Goal: Information Seeking & Learning: Learn about a topic

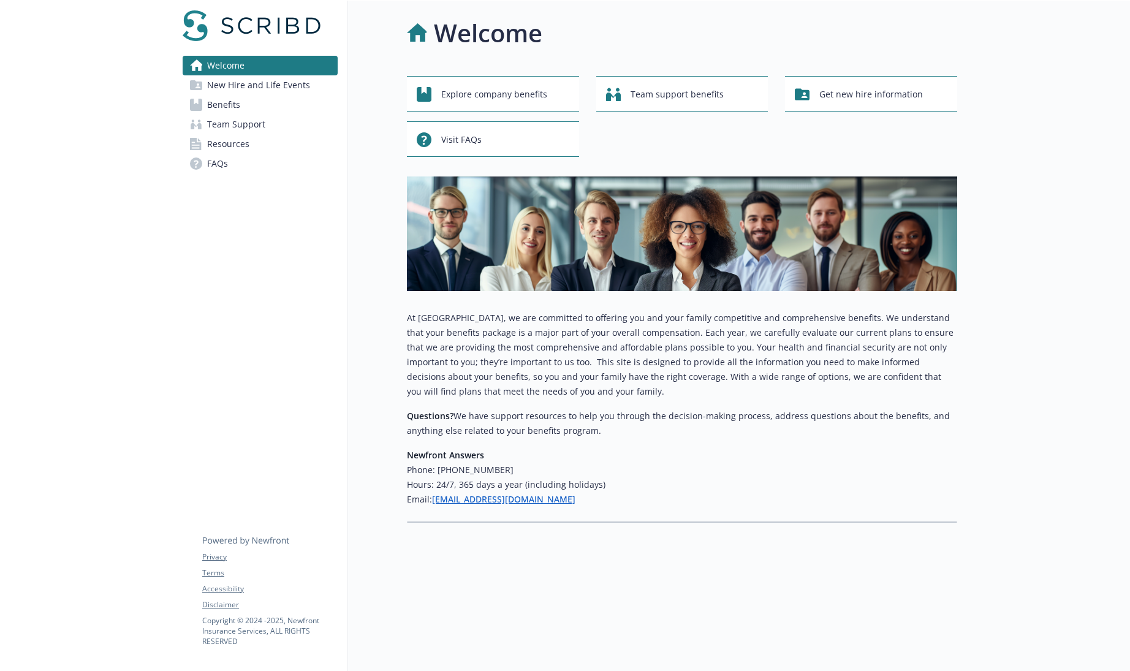
scroll to position [10, 0]
click at [271, 118] on link "Team Support" at bounding box center [260, 125] width 155 height 20
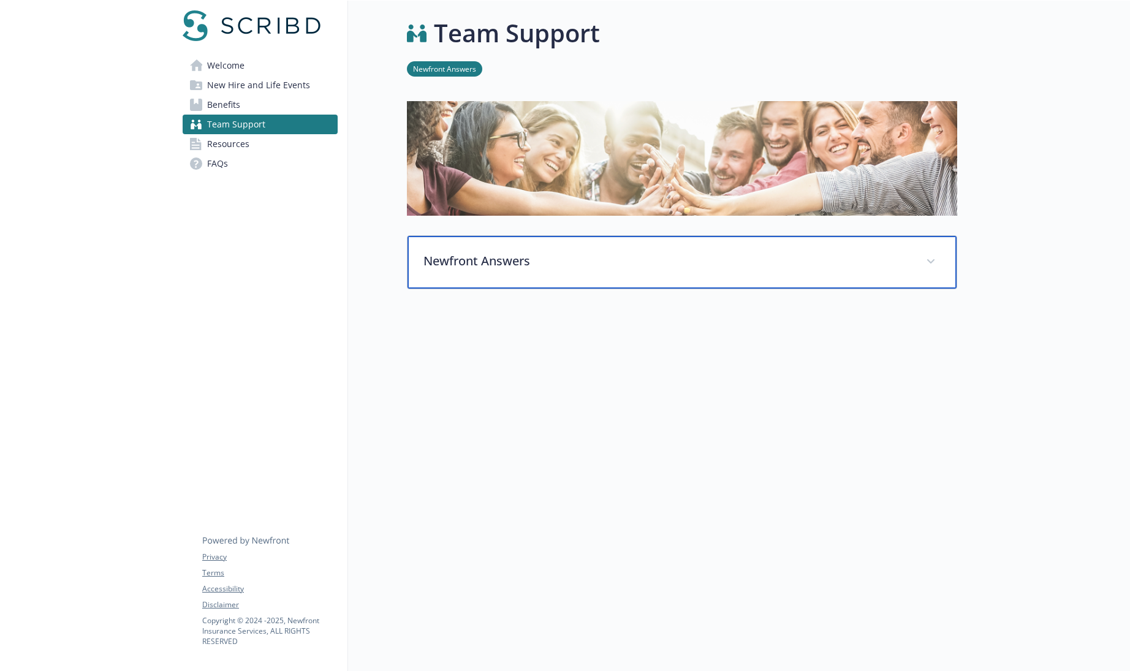
click at [546, 257] on p "Newfront Answers" at bounding box center [667, 261] width 488 height 18
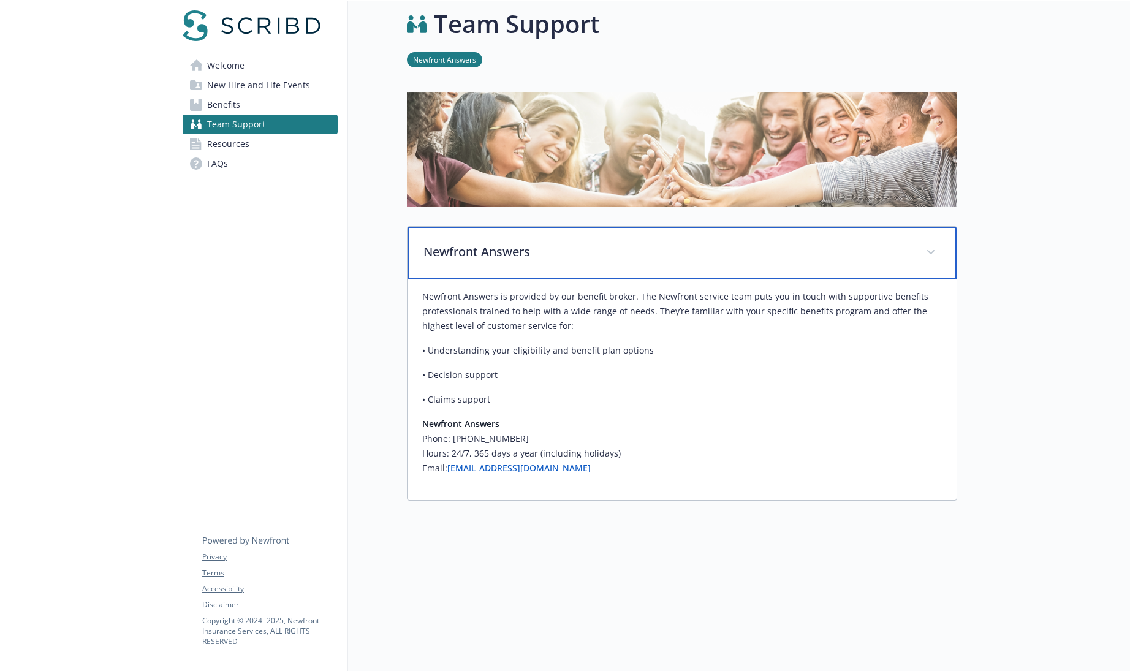
click at [573, 255] on p "Newfront Answers" at bounding box center [667, 252] width 488 height 18
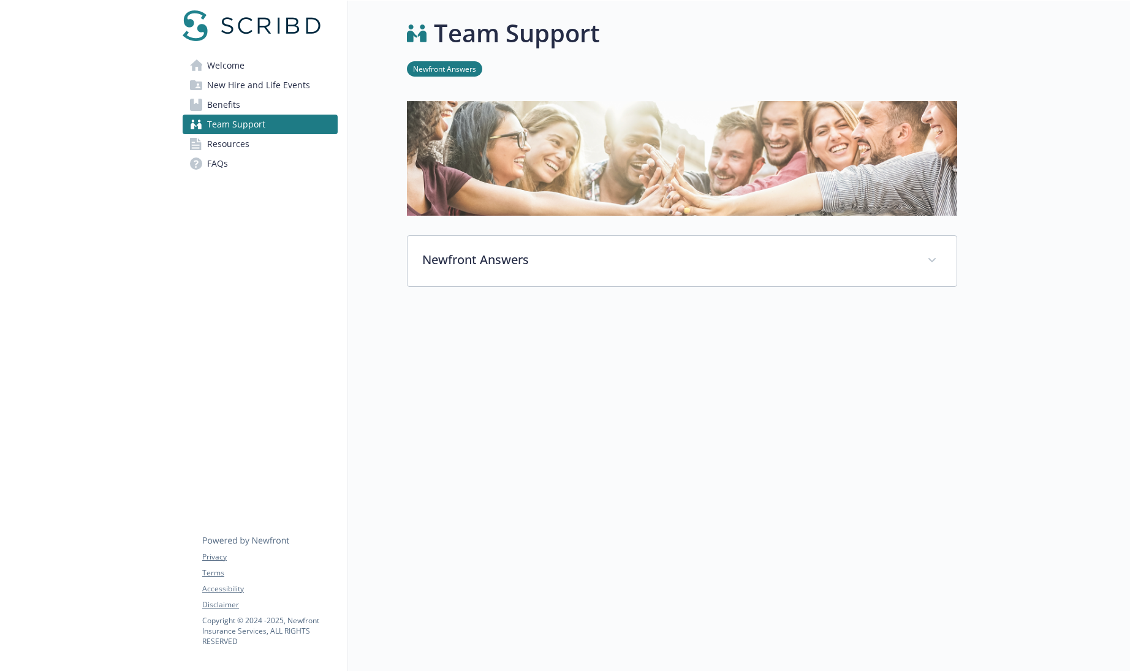
click at [265, 64] on link "Welcome" at bounding box center [260, 66] width 155 height 20
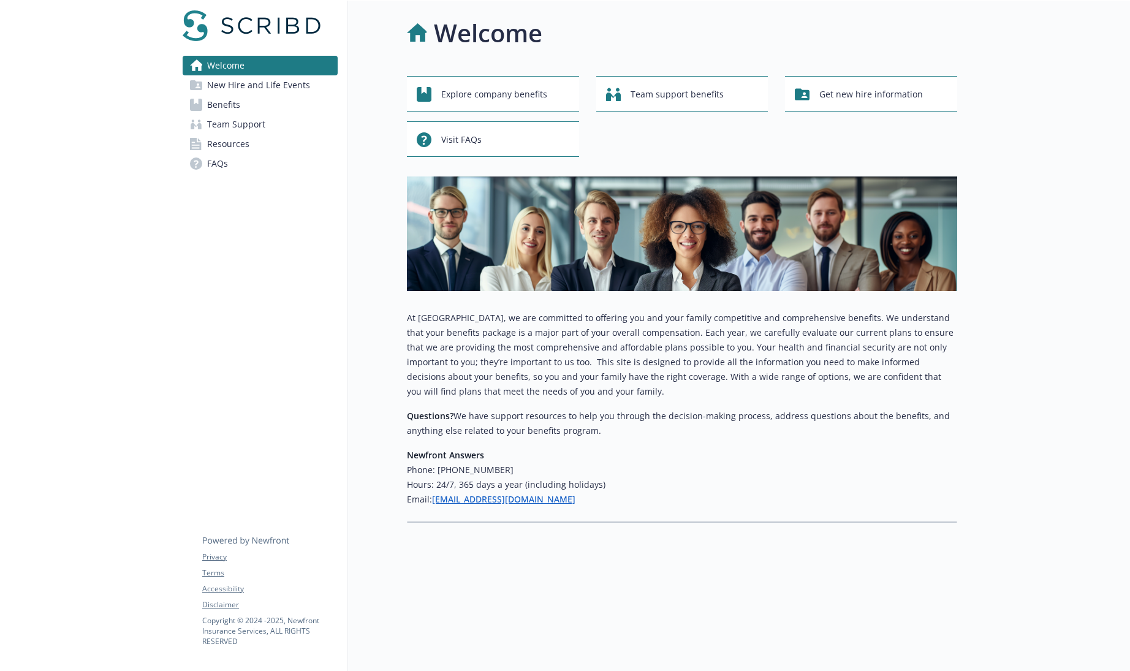
click at [255, 86] on span "New Hire and Life Events" at bounding box center [258, 85] width 103 height 20
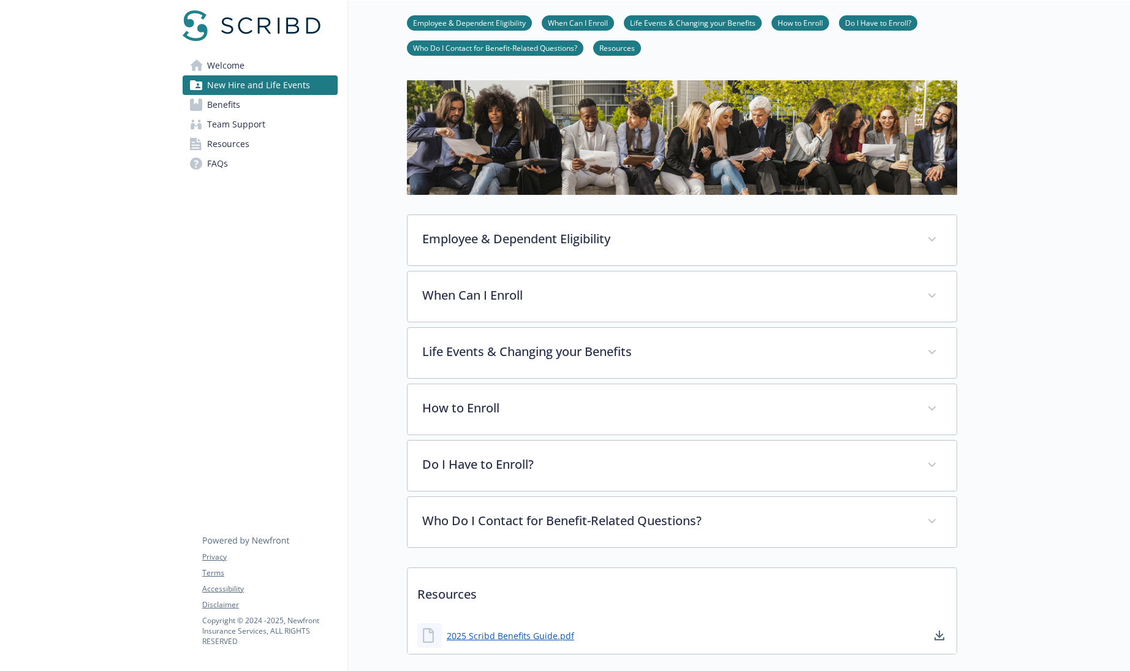
scroll to position [127, 0]
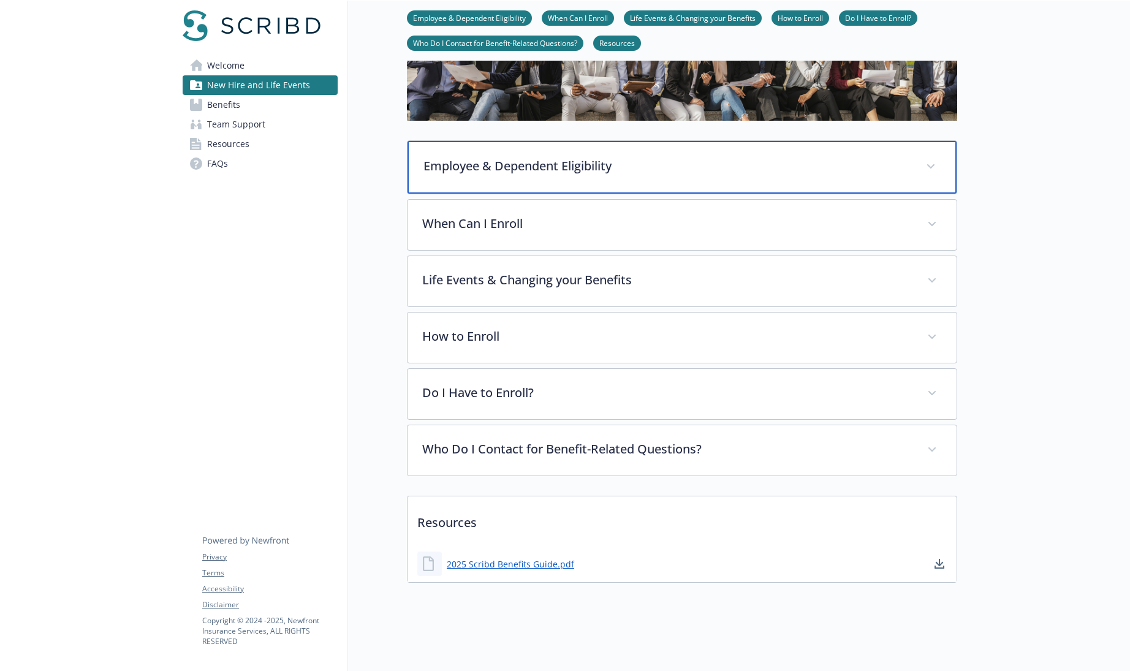
click at [529, 157] on p "Employee & Dependent Eligibility" at bounding box center [667, 166] width 488 height 18
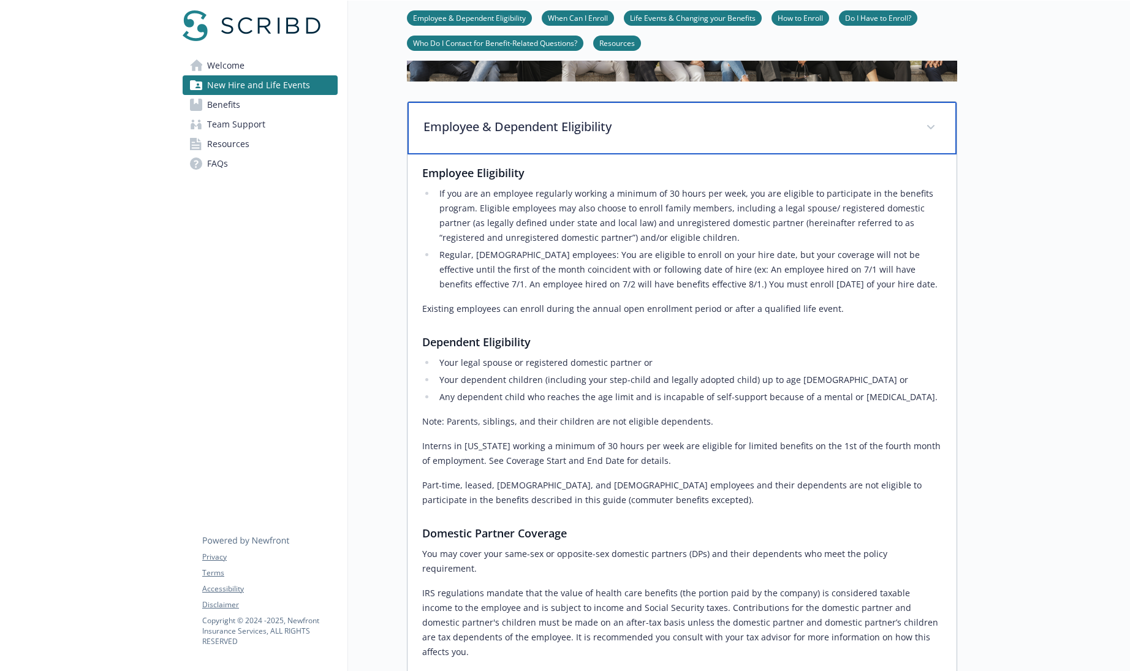
click at [551, 146] on div "Employee & Dependent Eligibility" at bounding box center [681, 128] width 549 height 53
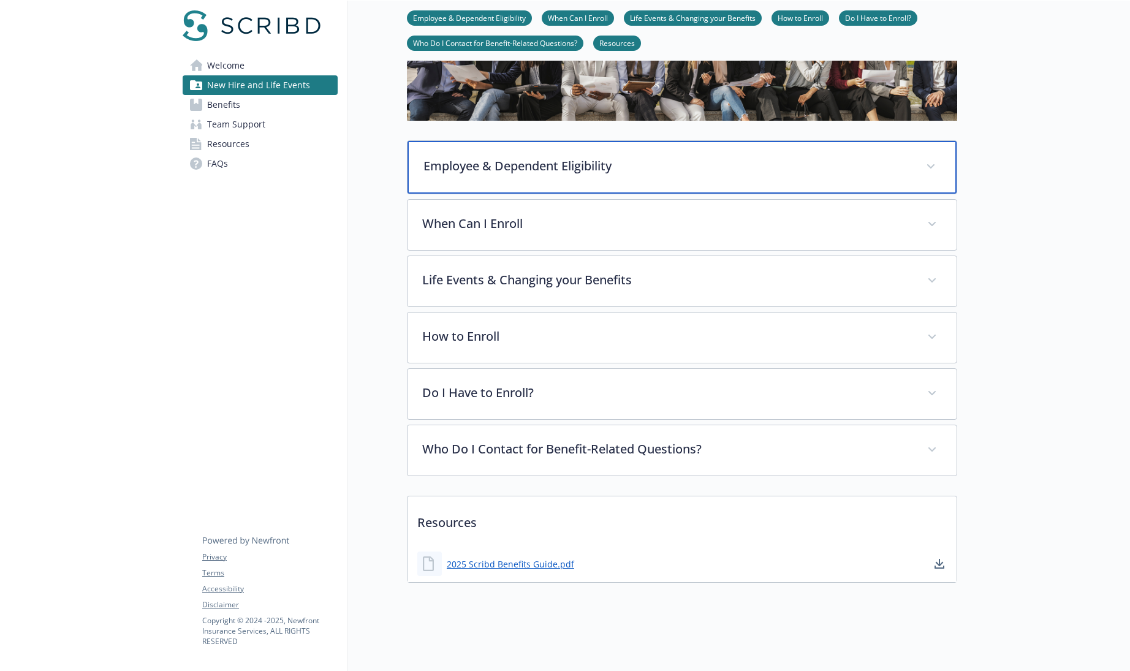
scroll to position [130, 0]
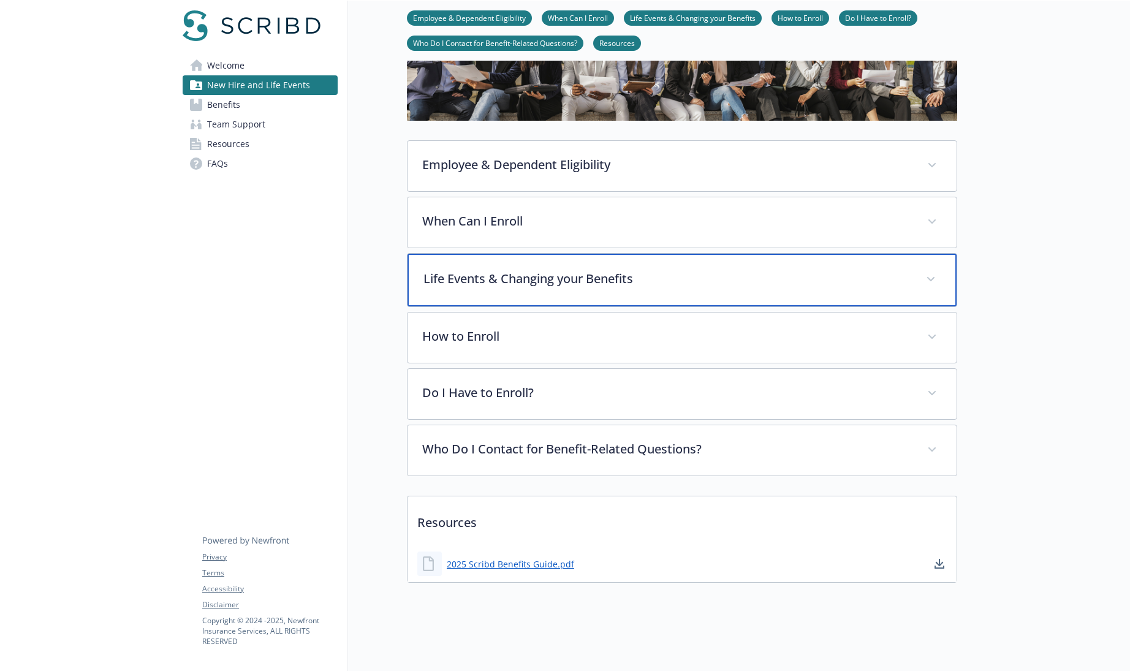
click at [546, 270] on p "Life Events & Changing your Benefits" at bounding box center [667, 279] width 488 height 18
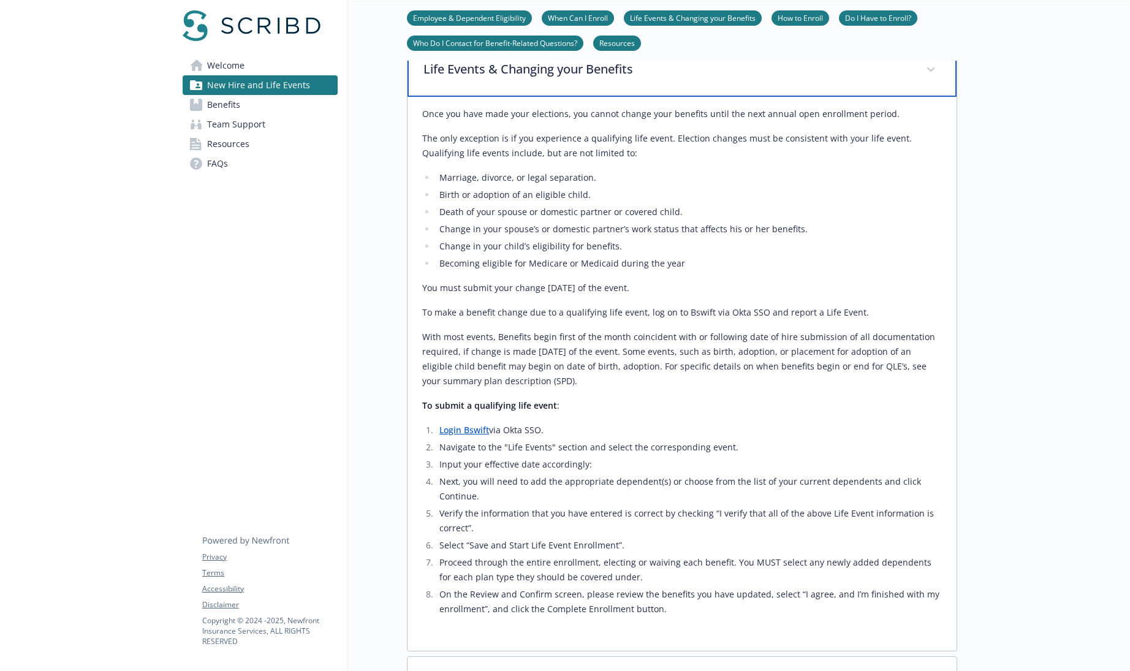
scroll to position [329, 0]
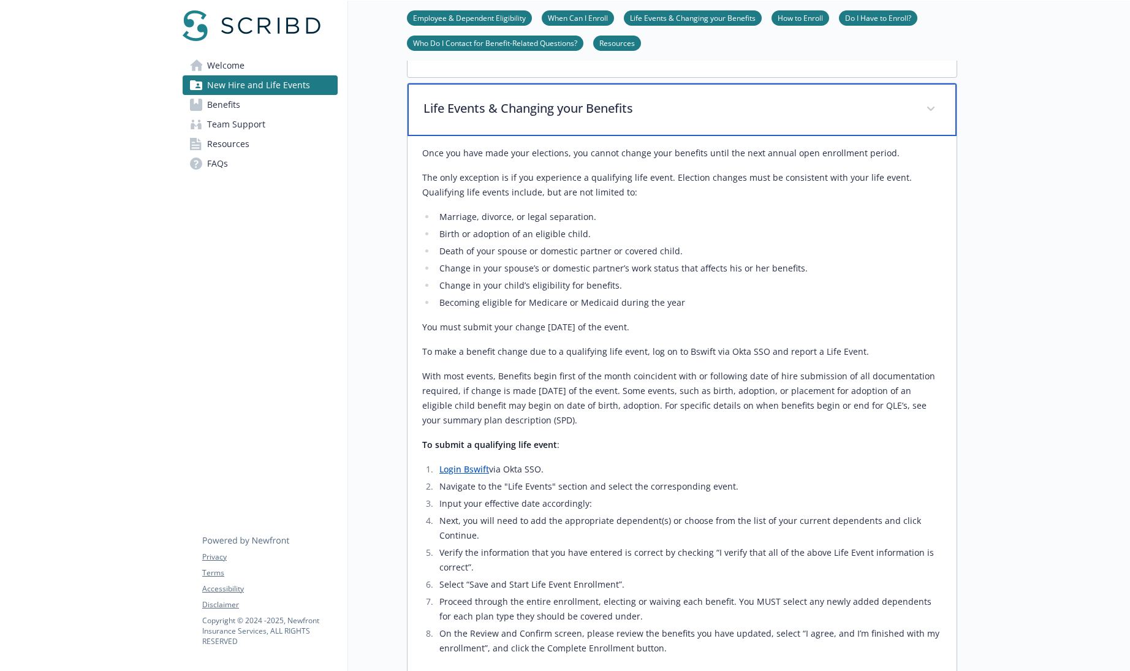
click at [561, 121] on div "Life Events & Changing your Benefits" at bounding box center [681, 109] width 549 height 53
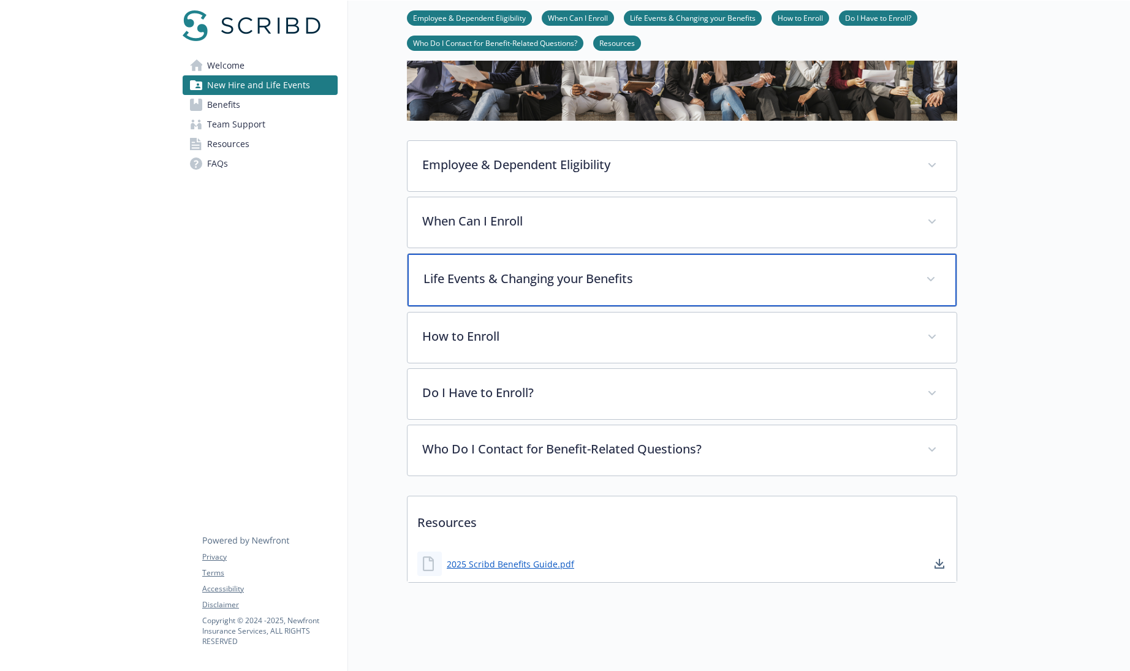
scroll to position [130, 0]
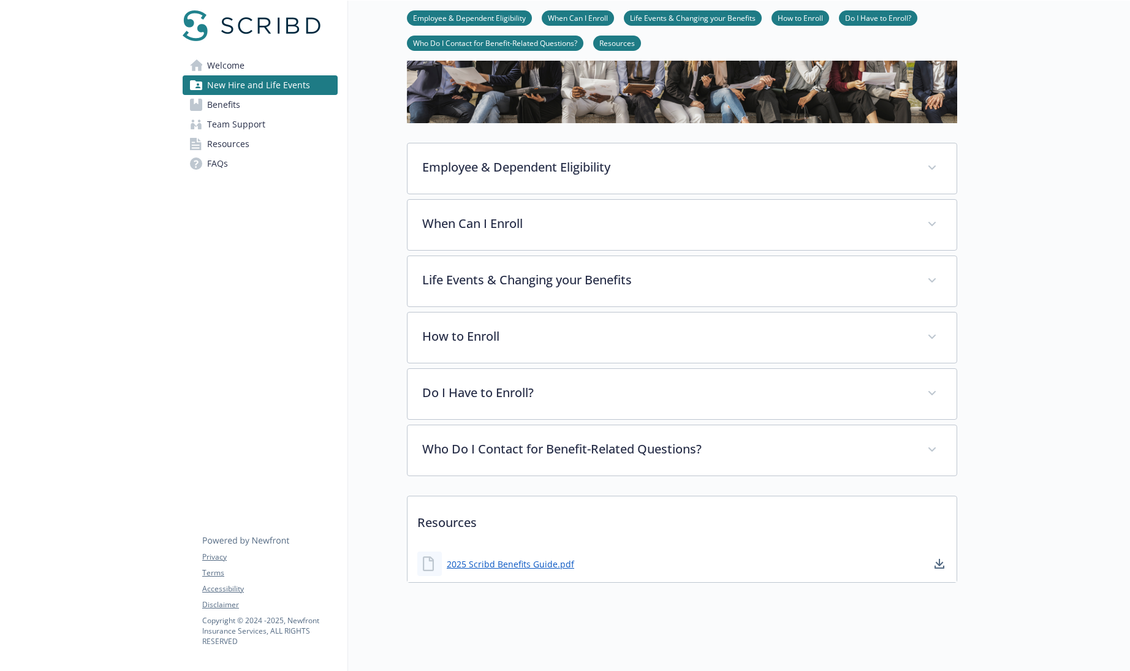
click at [382, 224] on div "New Hire and Life Events Employee & Dependent Eligibility When Can I Enroll Lif…" at bounding box center [652, 239] width 609 height 715
click at [247, 100] on link "Benefits" at bounding box center [260, 105] width 155 height 20
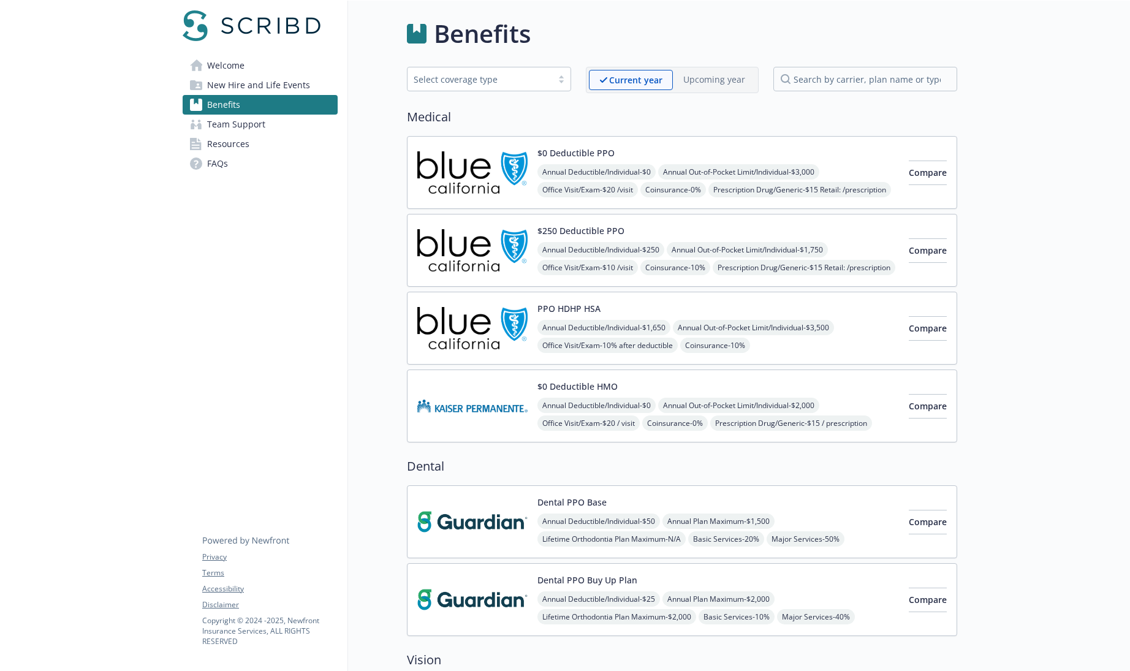
click at [488, 175] on img at bounding box center [472, 172] width 110 height 52
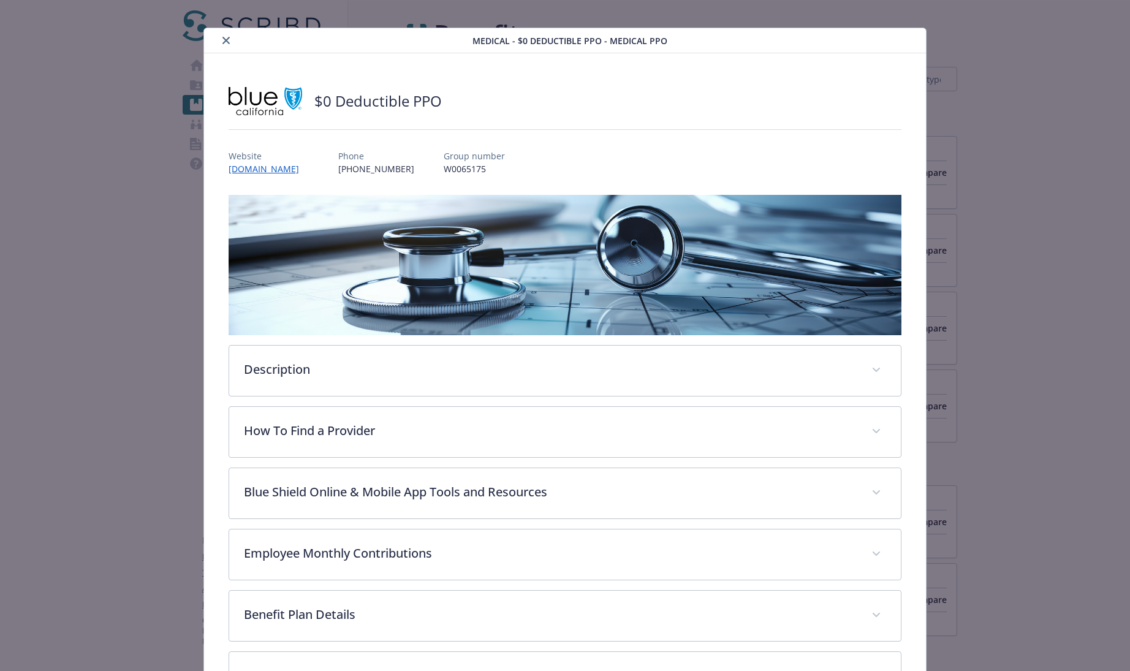
scroll to position [24, 0]
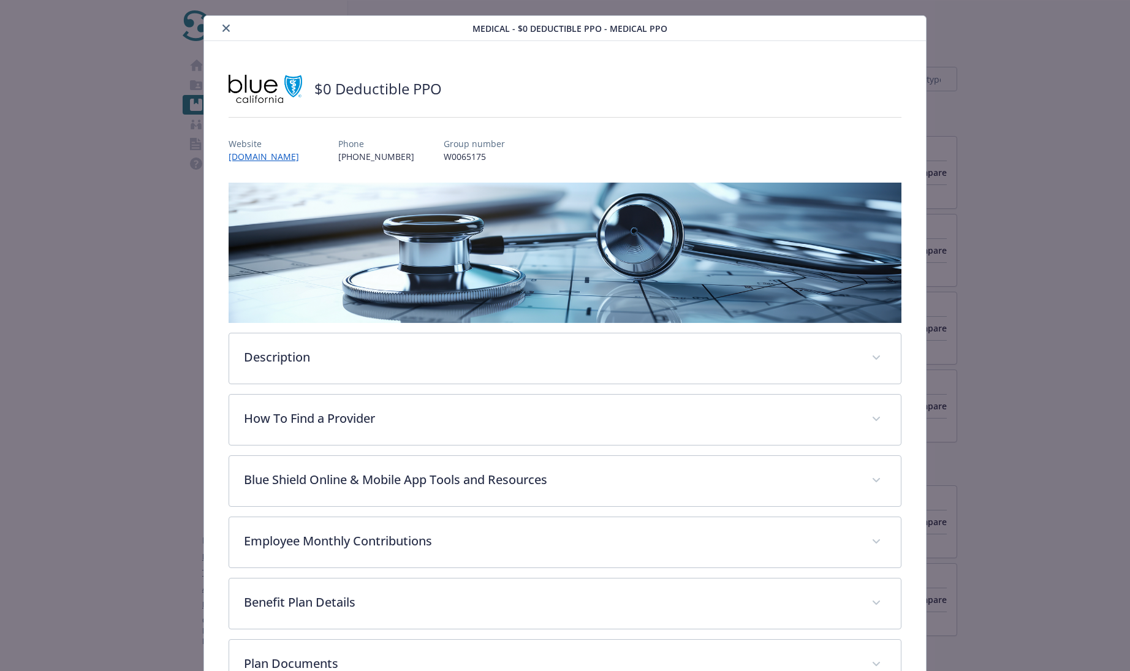
click at [225, 26] on icon "close" at bounding box center [225, 28] width 7 height 7
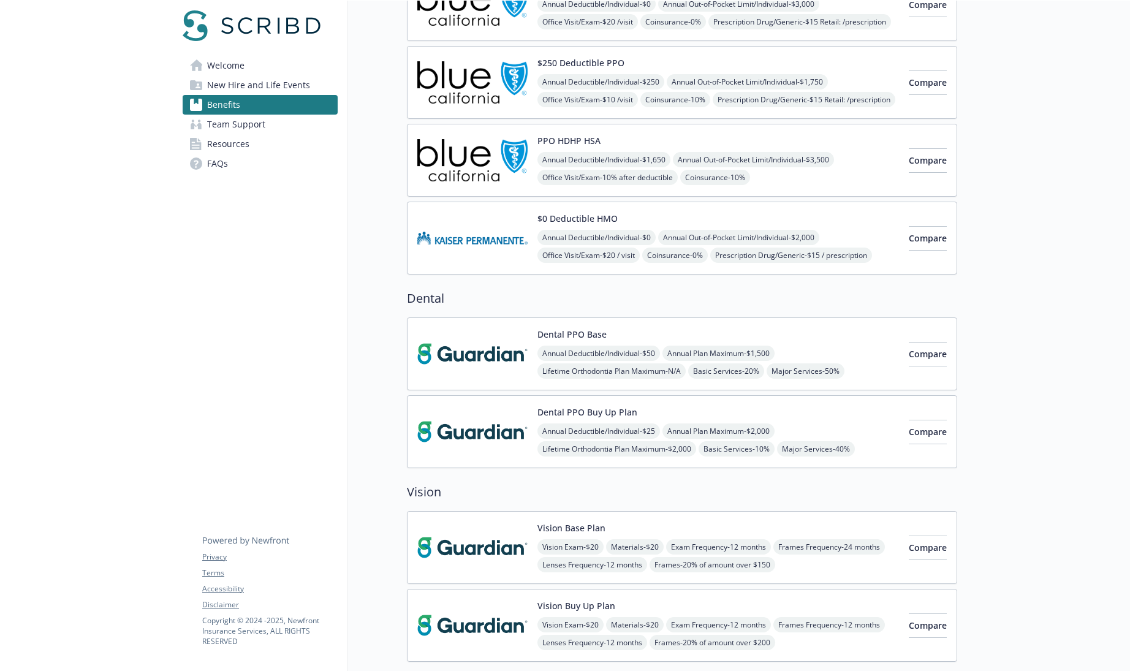
scroll to position [95, 0]
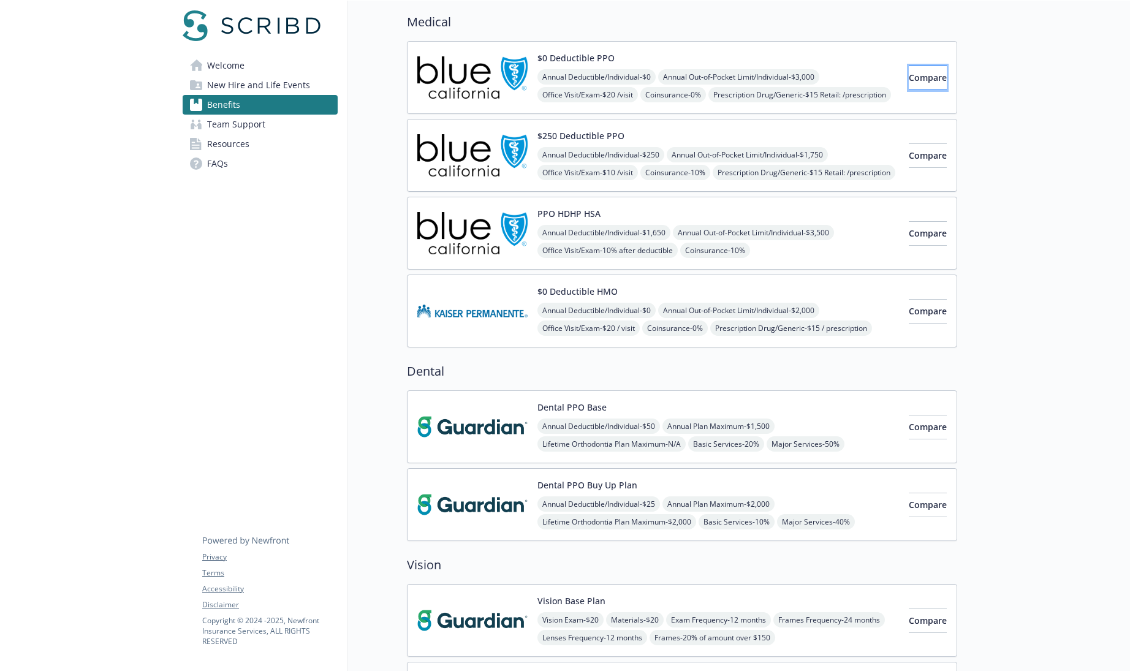
click at [908, 75] on span "Compare" at bounding box center [927, 78] width 38 height 12
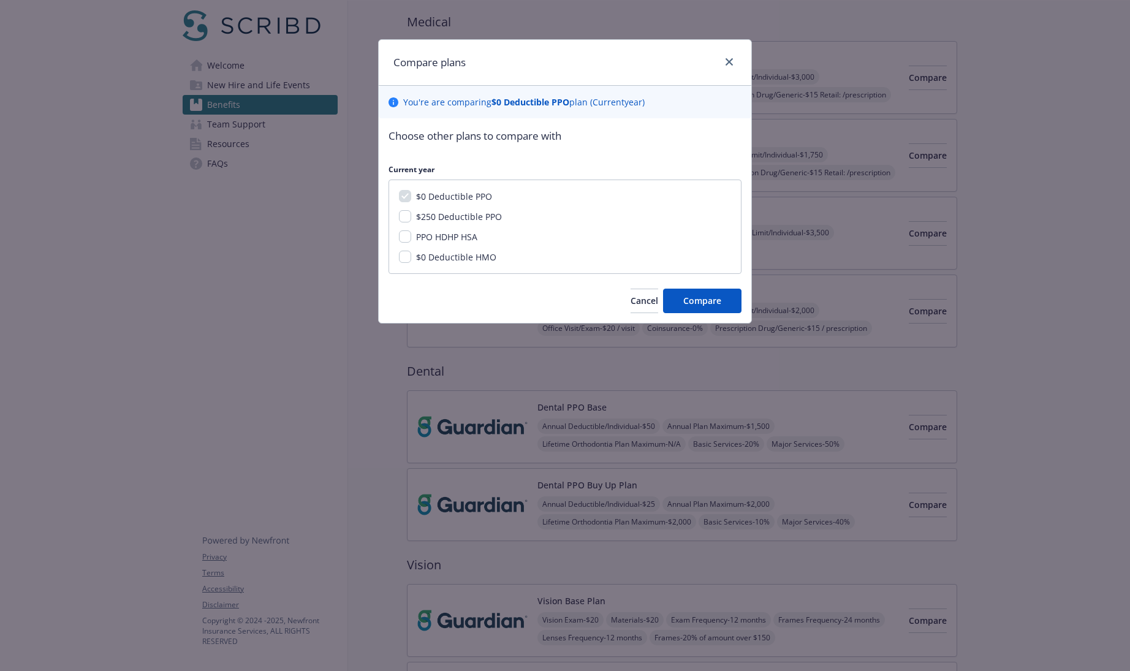
click at [484, 219] on span "$250 Deductible PPO" at bounding box center [459, 217] width 86 height 12
click at [411, 219] on input "$250 Deductible PPO" at bounding box center [405, 216] width 12 height 12
checkbox input "true"
click at [464, 239] on span "PPO HDHP HSA" at bounding box center [446, 237] width 61 height 12
click at [411, 239] on input "PPO HDHP HSA" at bounding box center [405, 236] width 12 height 12
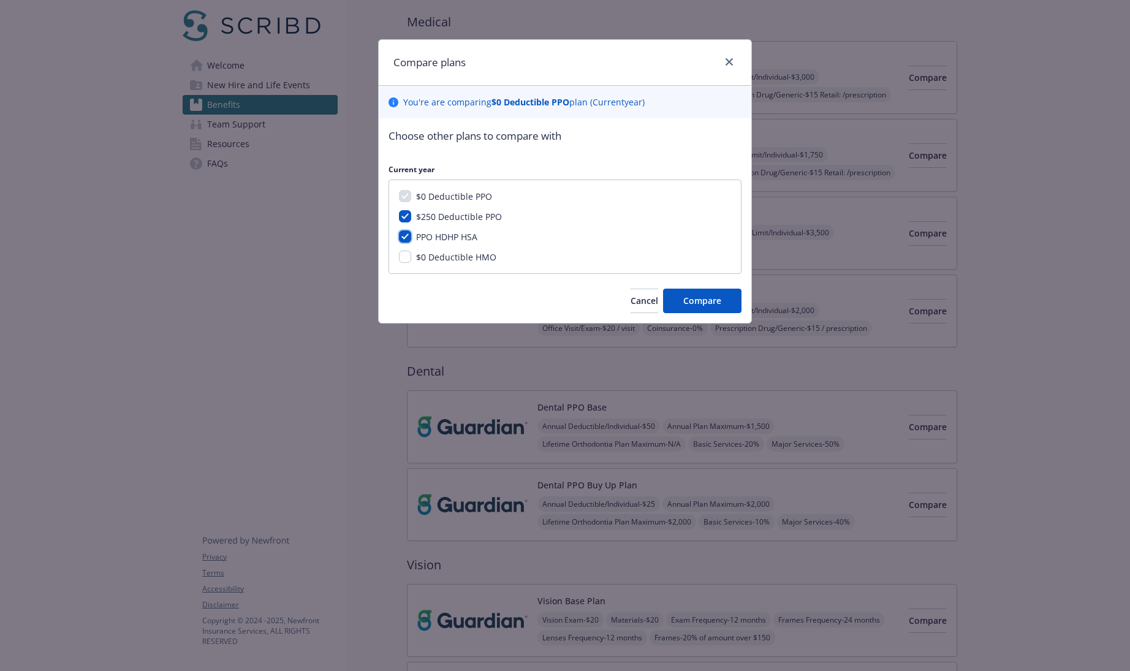
checkbox input "true"
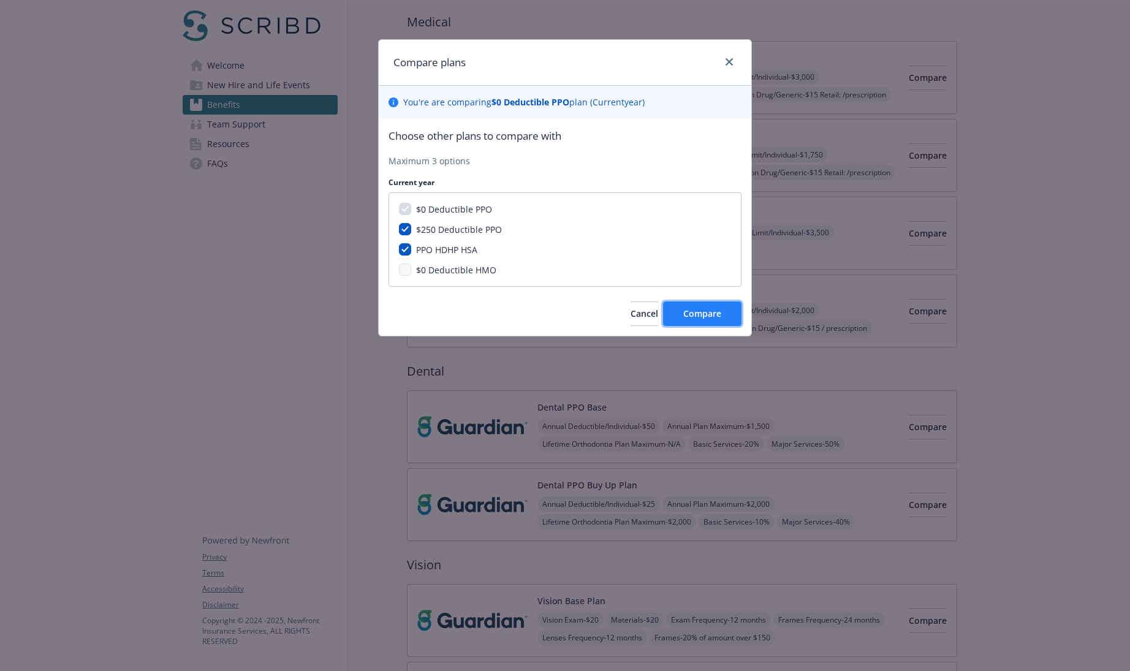
click at [689, 320] on button "Compare" at bounding box center [702, 313] width 78 height 25
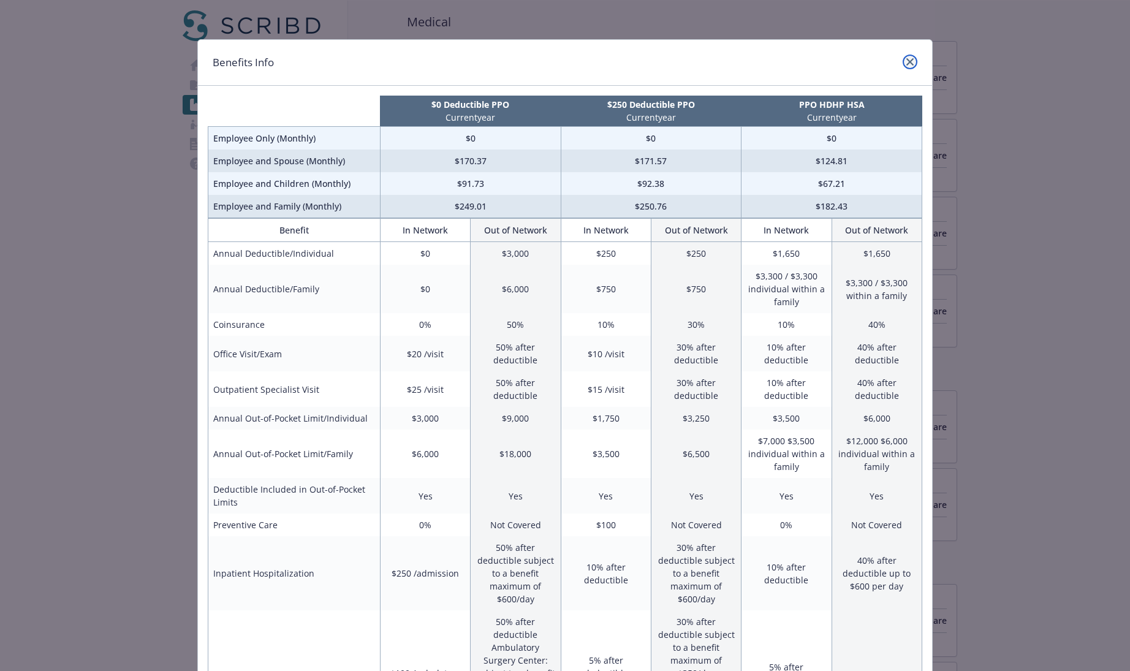
click at [910, 63] on link "close" at bounding box center [909, 62] width 15 height 15
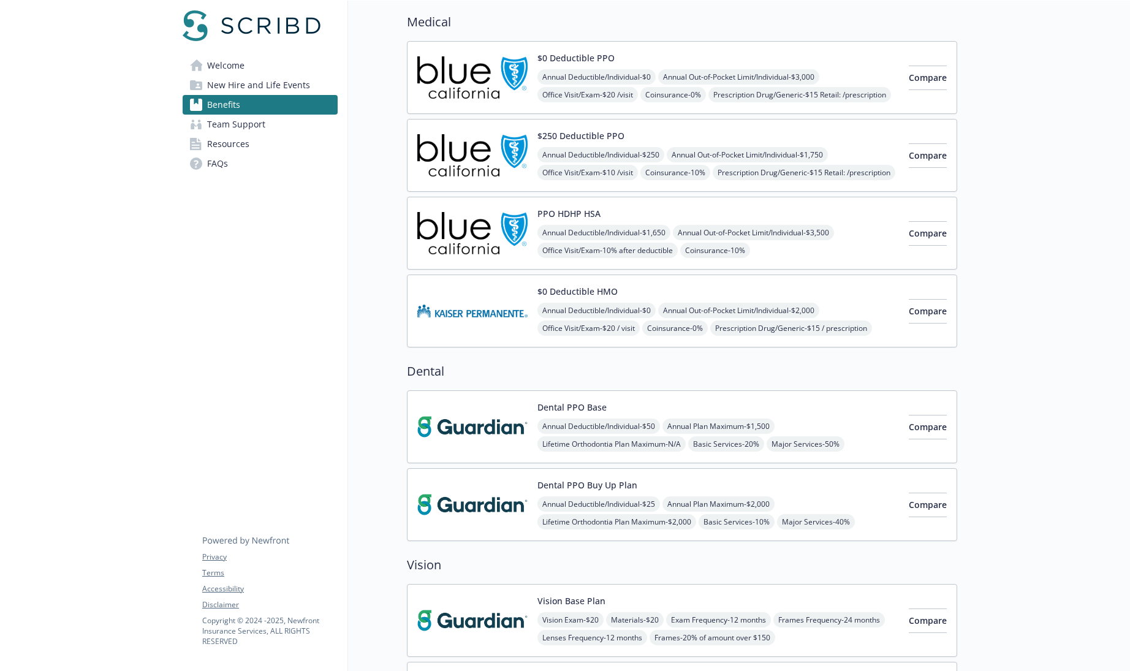
click at [674, 138] on div "$250 Deductible PPO Annual Deductible/Individual - $250 Annual Out-of-Pocket Li…" at bounding box center [717, 155] width 361 height 52
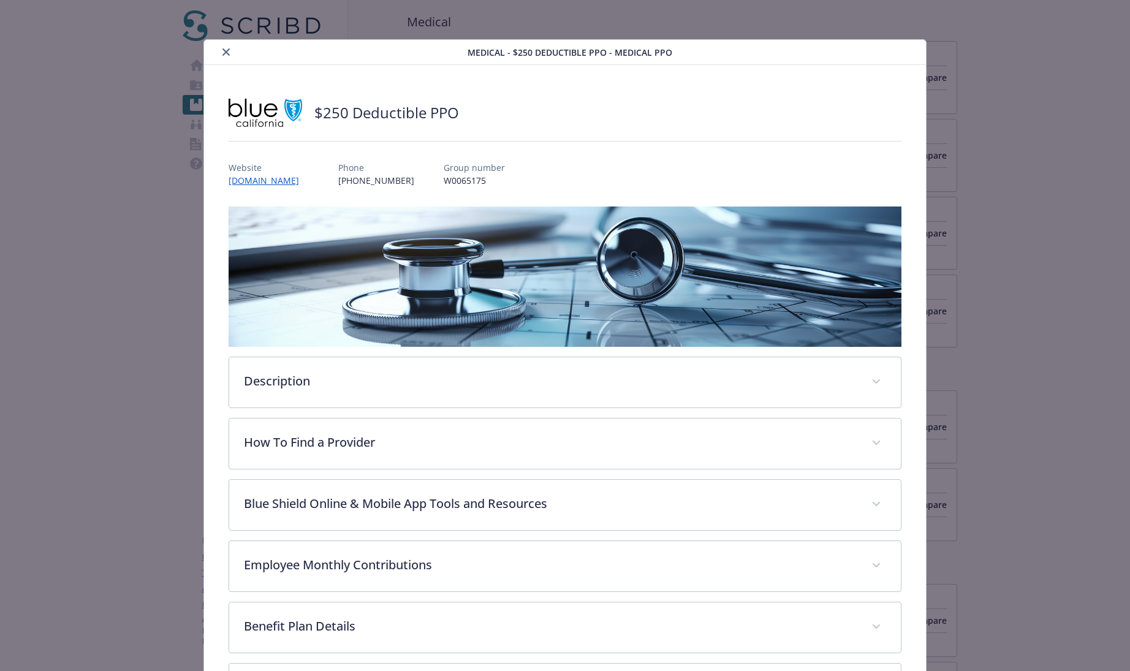
click at [228, 51] on button "close" at bounding box center [226, 52] width 15 height 15
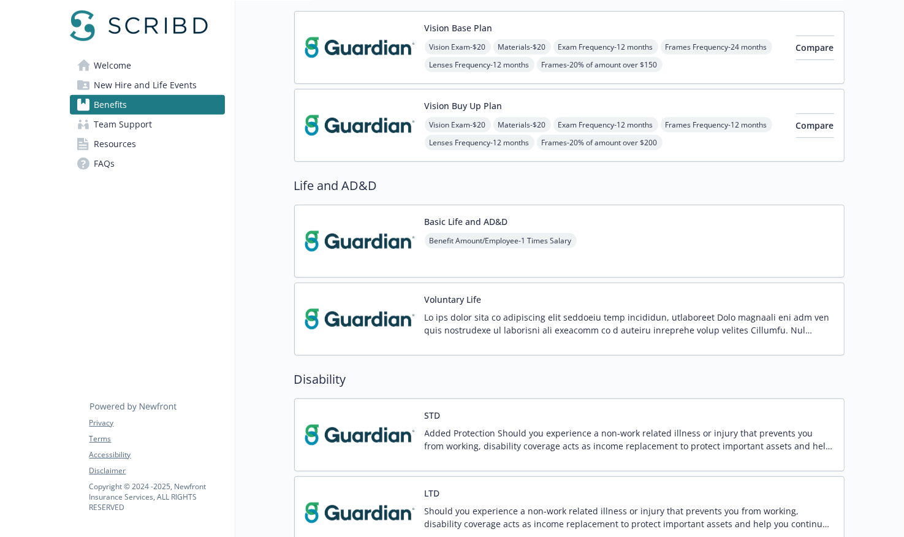
scroll to position [656, 0]
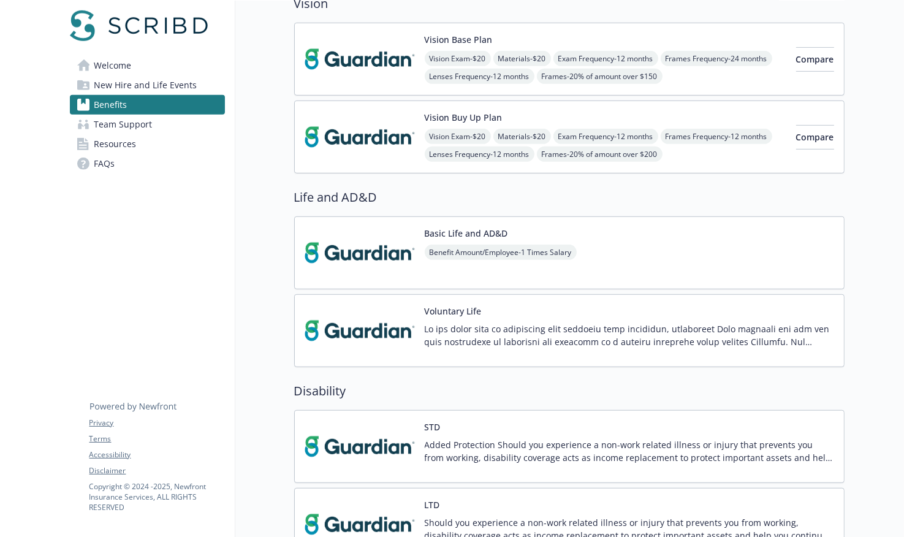
click at [470, 111] on button "Vision Buy Up Plan" at bounding box center [464, 117] width 78 height 13
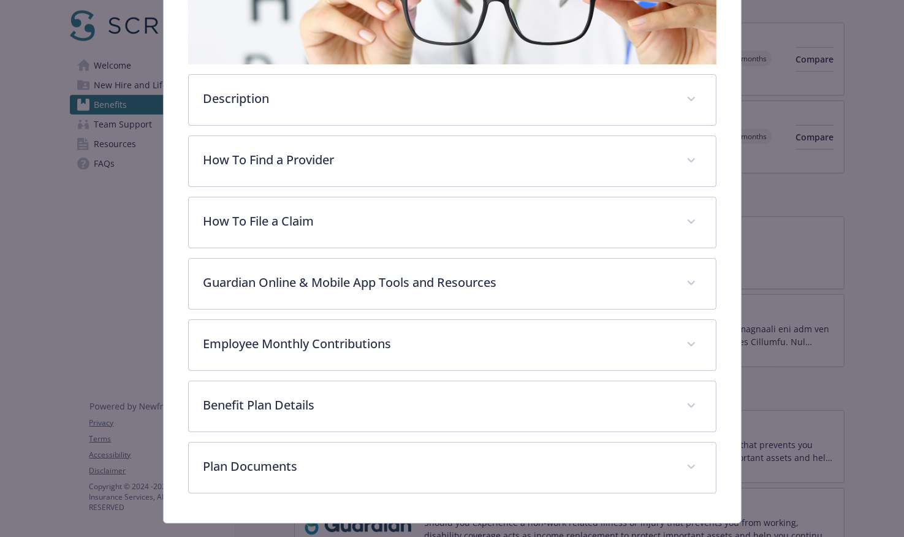
scroll to position [274, 0]
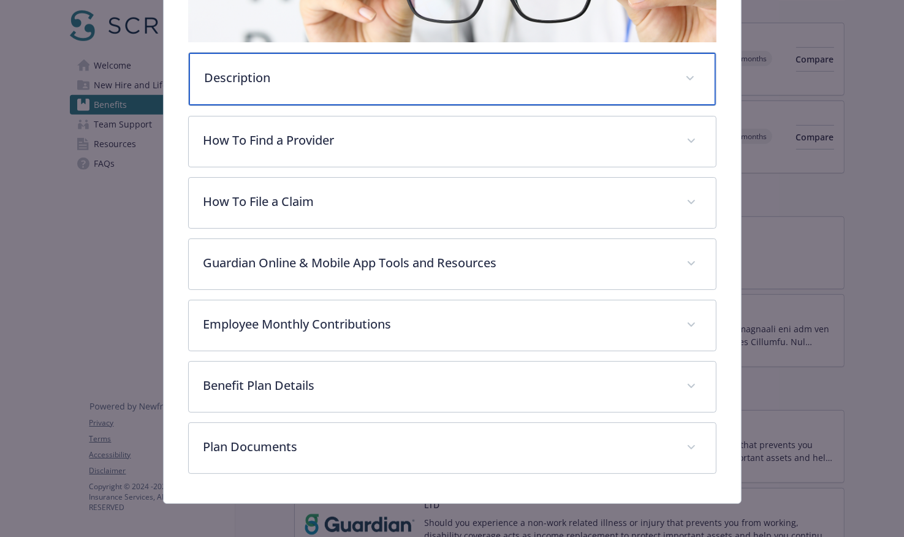
click at [385, 87] on div "Description" at bounding box center [452, 79] width 527 height 53
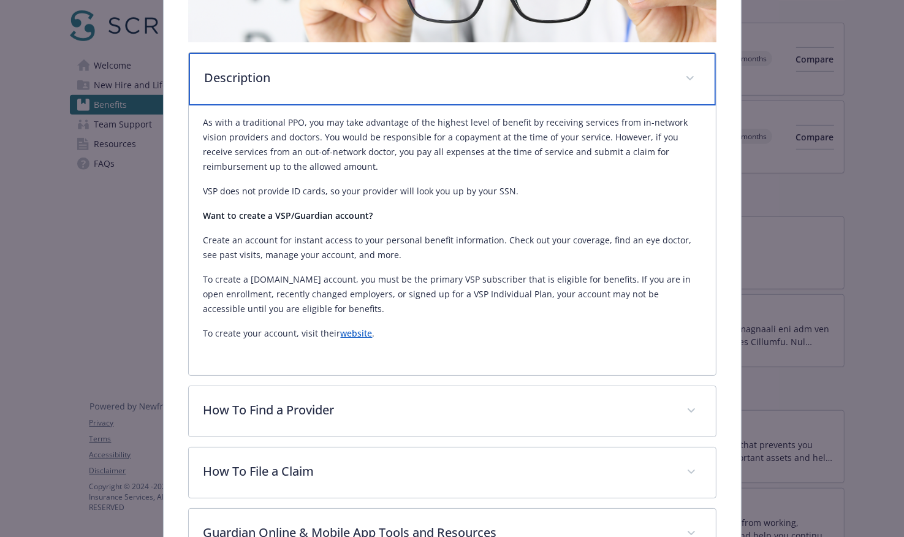
click at [385, 87] on div "Description" at bounding box center [452, 79] width 527 height 53
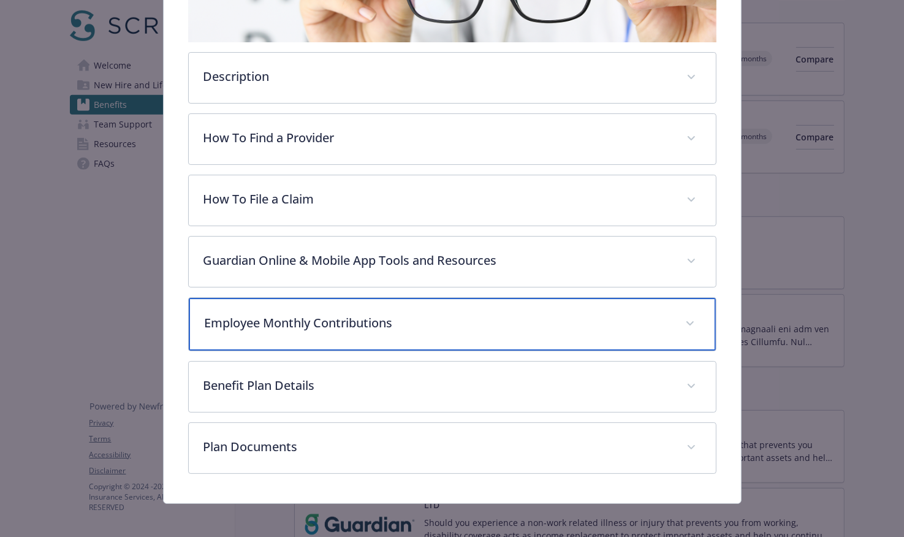
click at [426, 322] on p "Employee Monthly Contributions" at bounding box center [438, 323] width 466 height 18
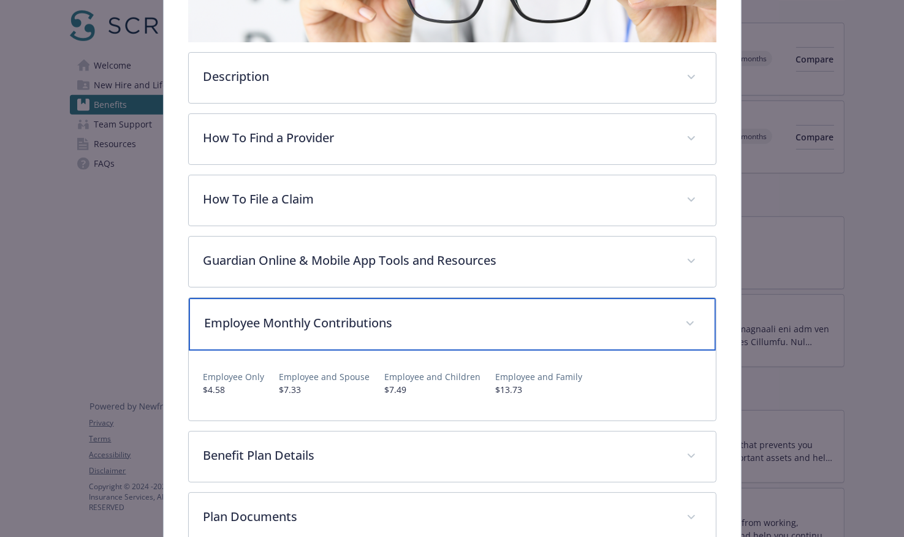
scroll to position [277, 0]
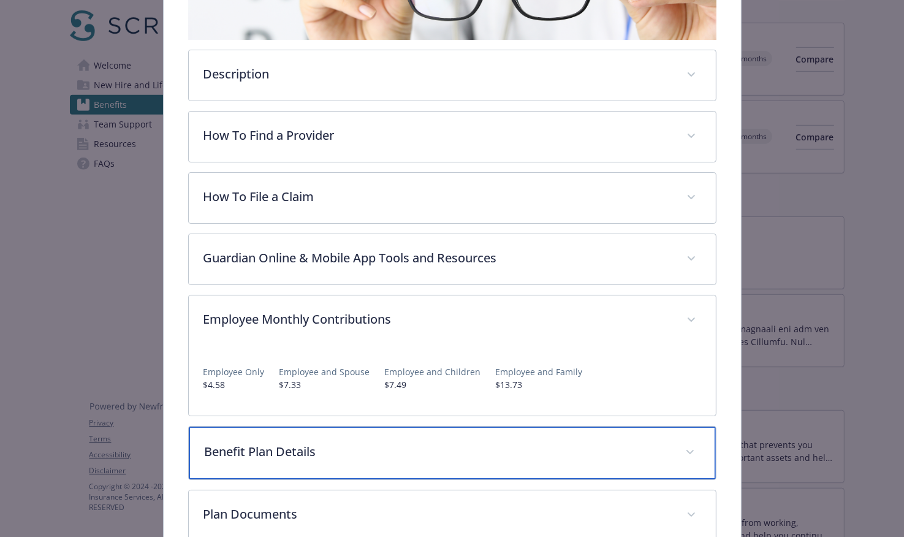
click at [387, 448] on p "Benefit Plan Details" at bounding box center [438, 451] width 466 height 18
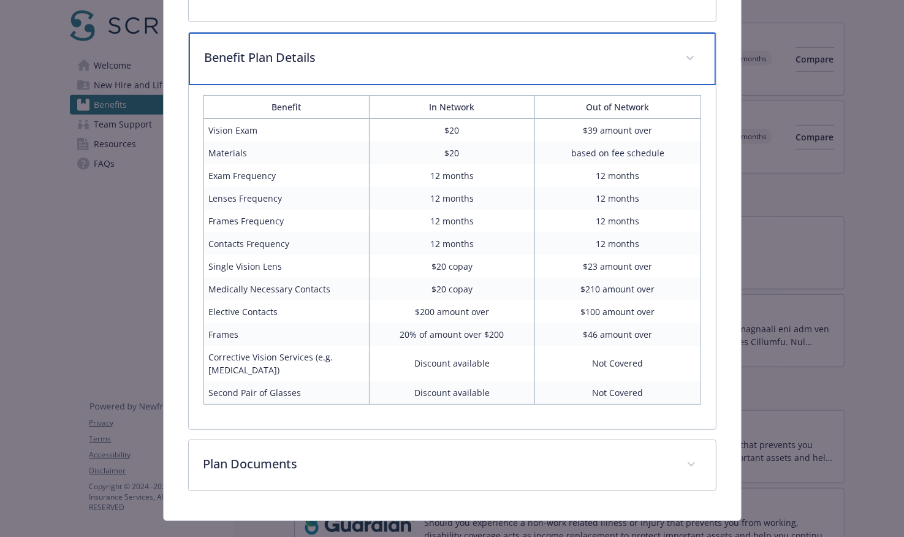
scroll to position [690, 0]
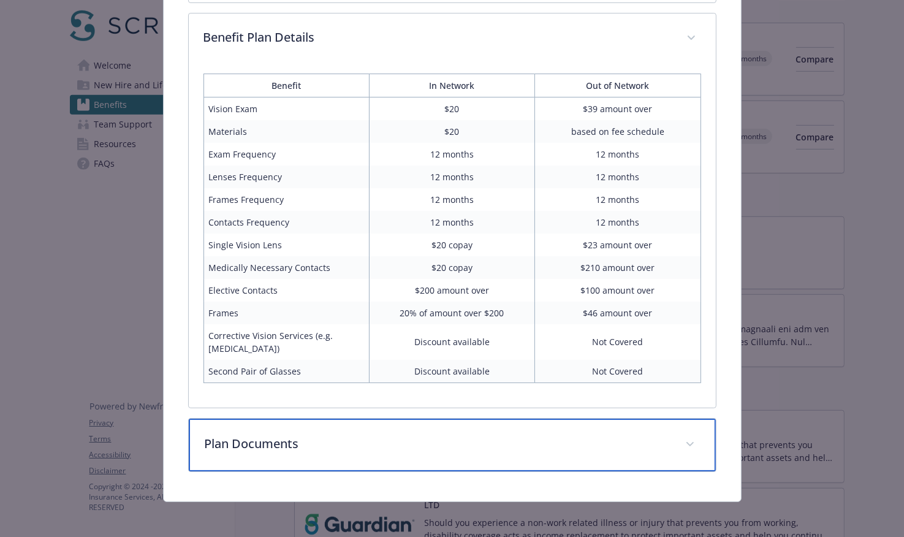
click at [434, 438] on p "Plan Documents" at bounding box center [438, 443] width 466 height 18
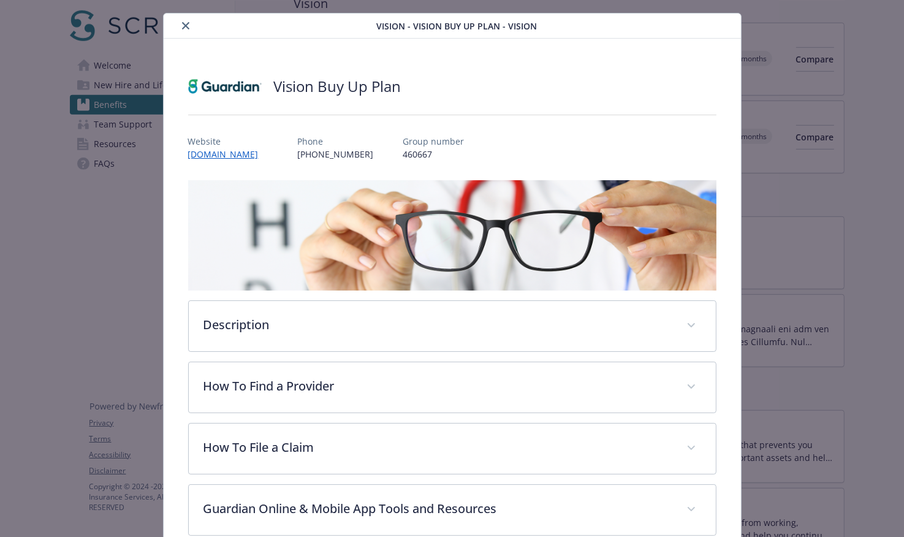
scroll to position [10, 0]
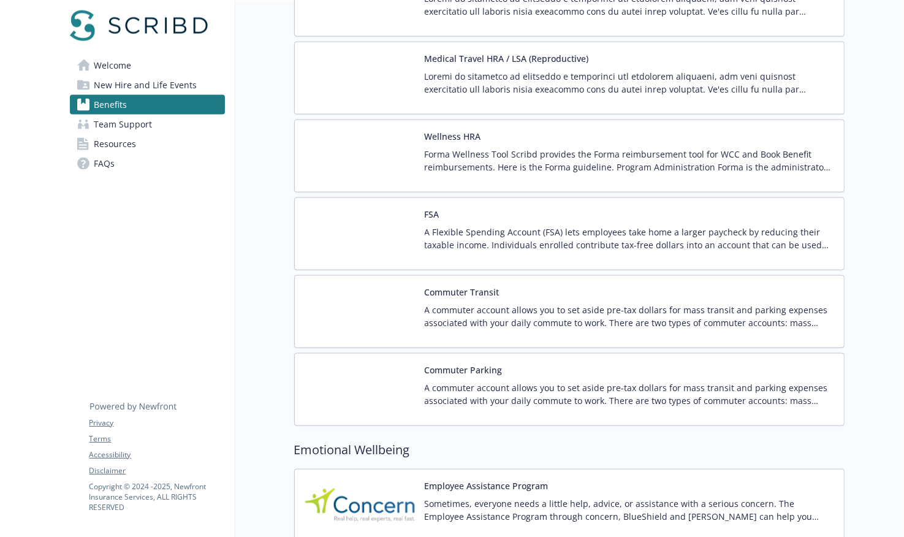
scroll to position [1834, 0]
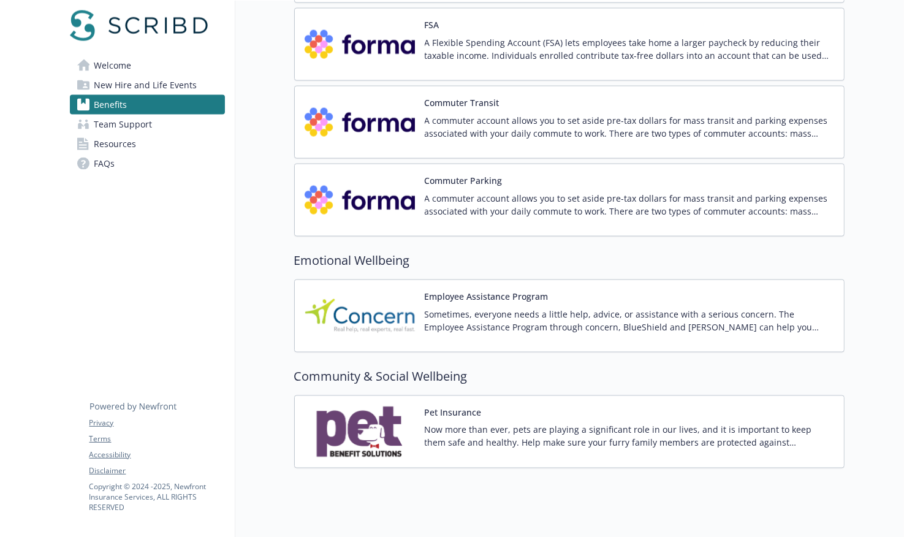
click at [506, 295] on button "Employee Assistance Program" at bounding box center [487, 296] width 124 height 13
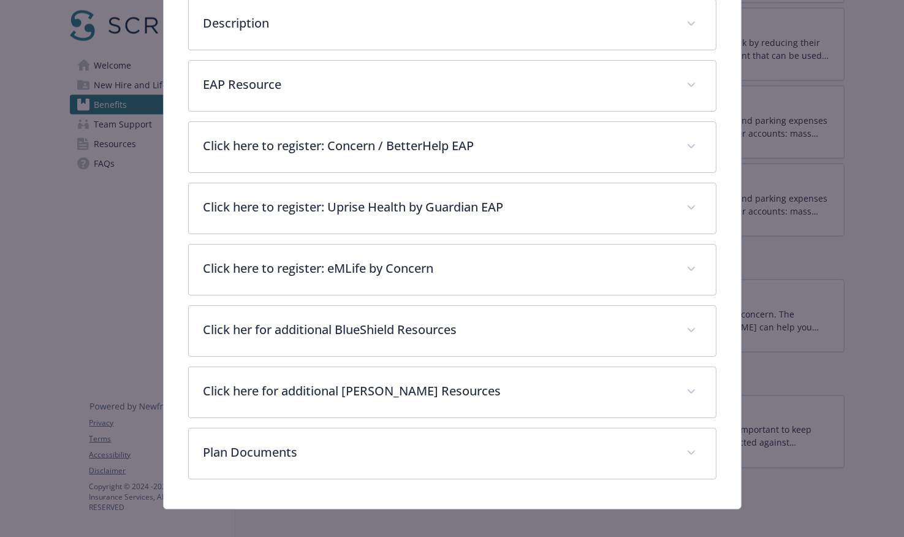
scroll to position [347, 0]
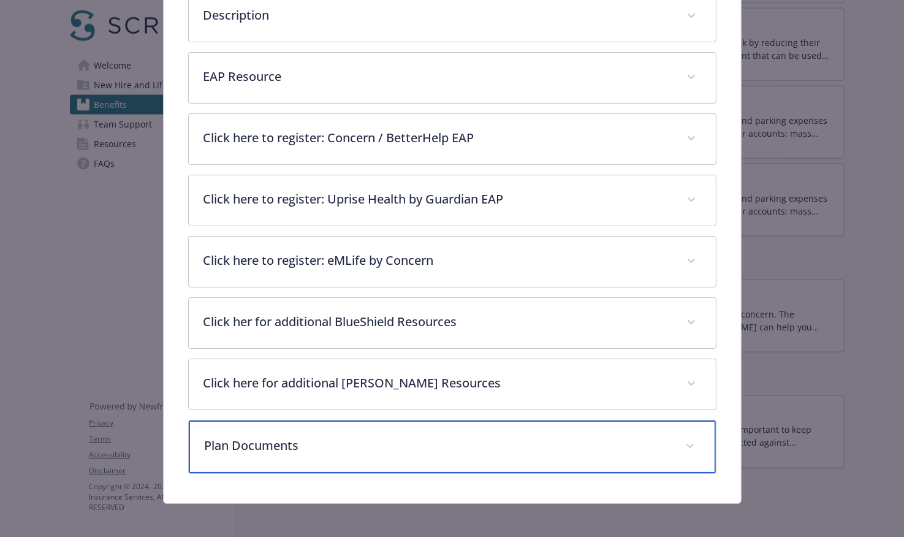
click at [347, 436] on p "Plan Documents" at bounding box center [438, 445] width 466 height 18
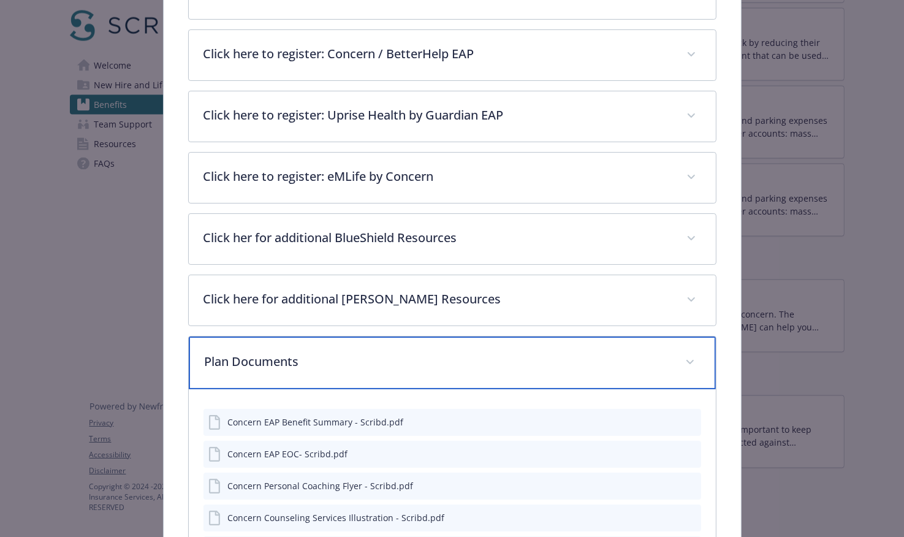
scroll to position [426, 0]
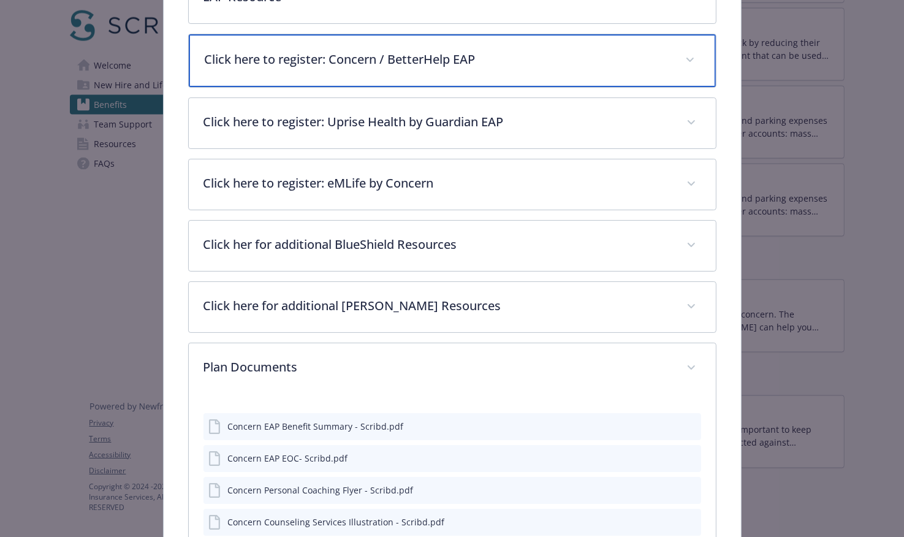
click at [413, 72] on div "Click here to register: Concern / BetterHelp EAP" at bounding box center [452, 60] width 527 height 53
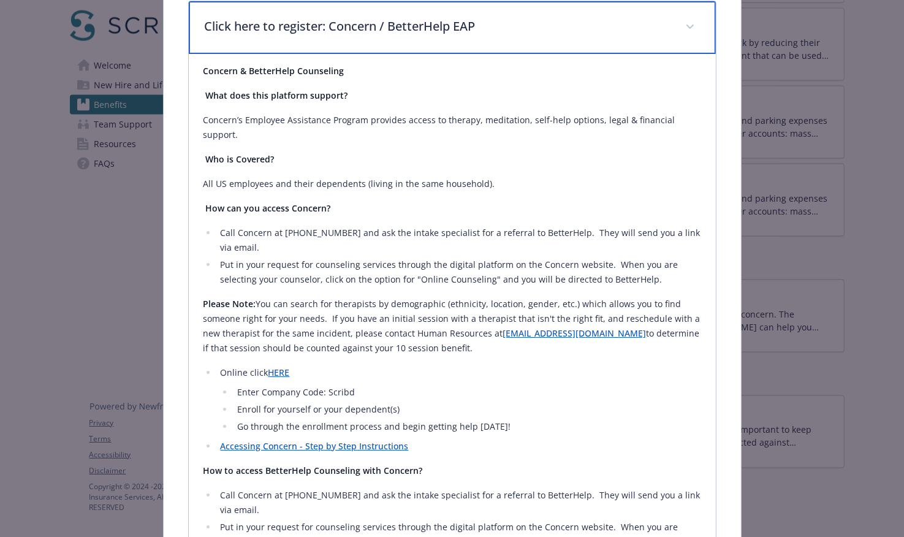
scroll to position [441, 0]
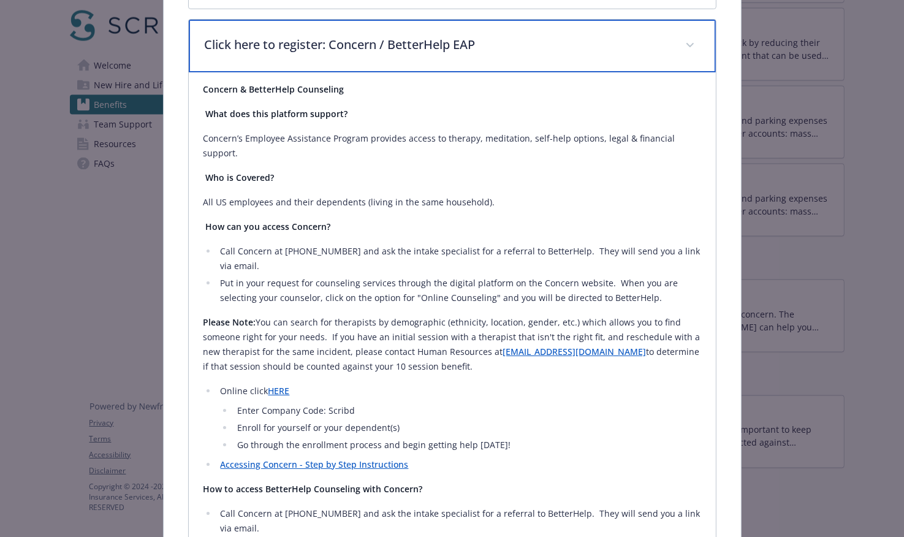
click at [450, 29] on div "Click here to register: Concern / BetterHelp EAP" at bounding box center [452, 46] width 527 height 53
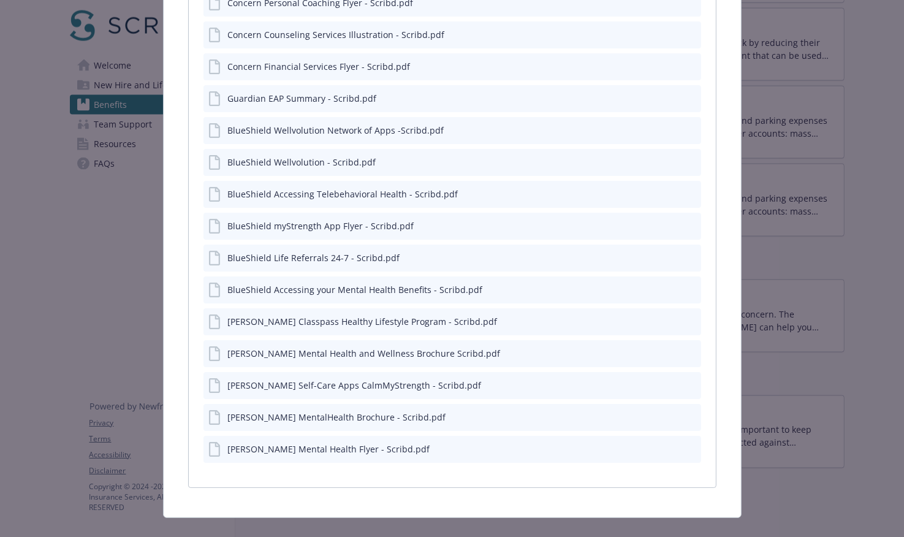
scroll to position [912, 0]
click at [684, 385] on icon "preview file" at bounding box center [689, 383] width 11 height 9
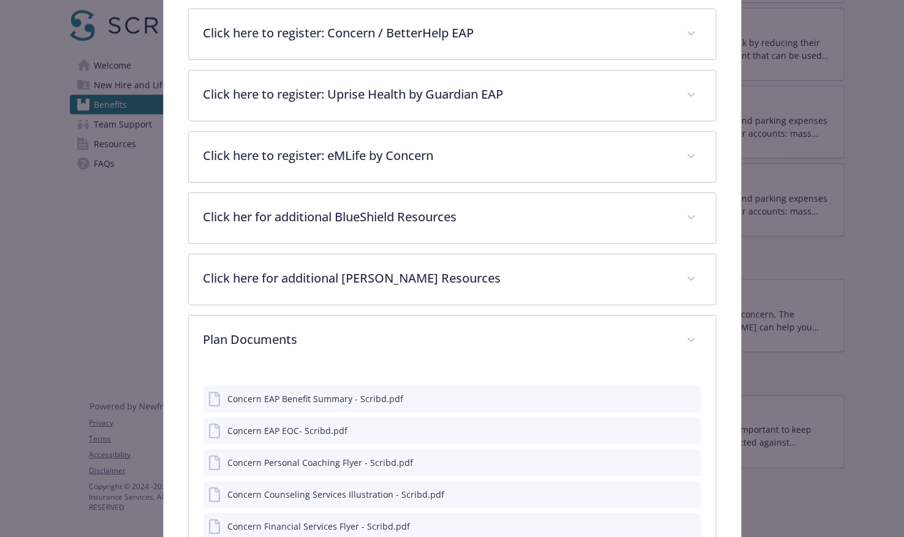
scroll to position [448, 0]
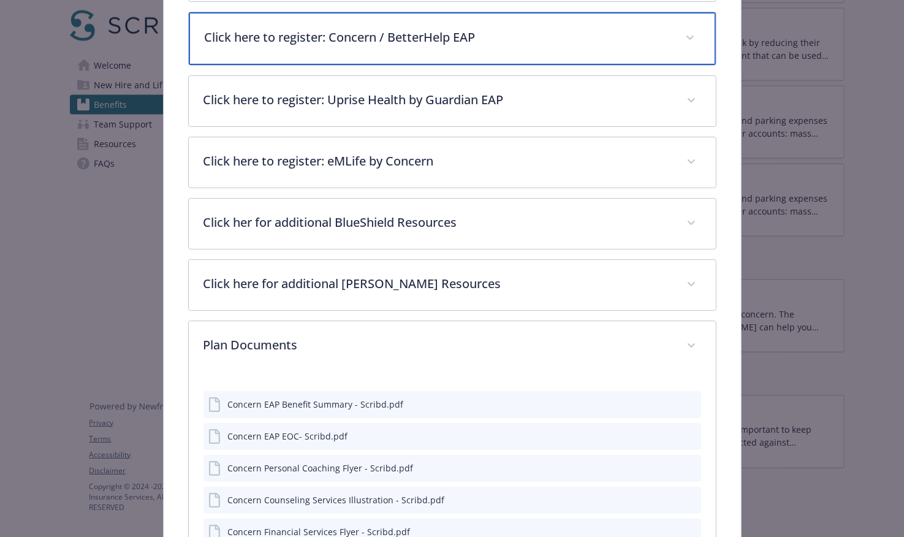
click at [392, 43] on div "Click here to register: Concern / BetterHelp EAP" at bounding box center [452, 38] width 527 height 53
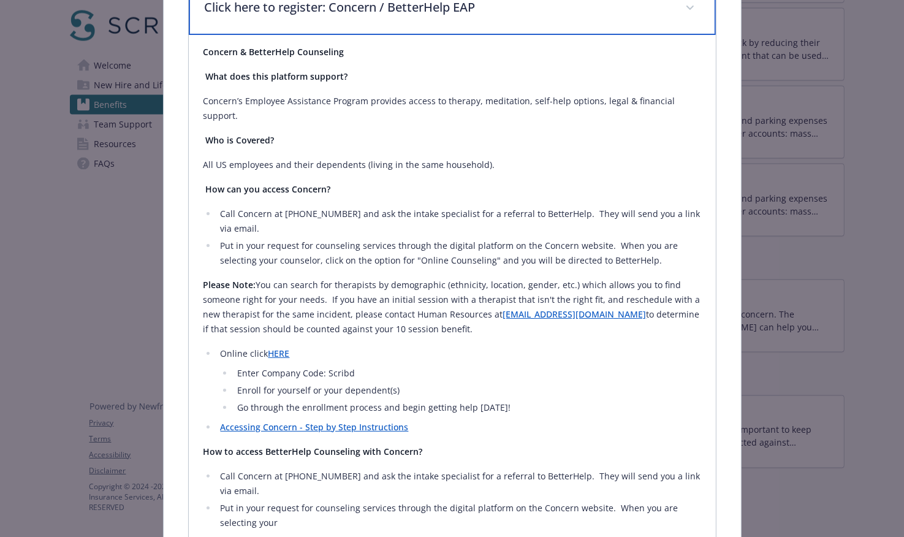
scroll to position [480, 0]
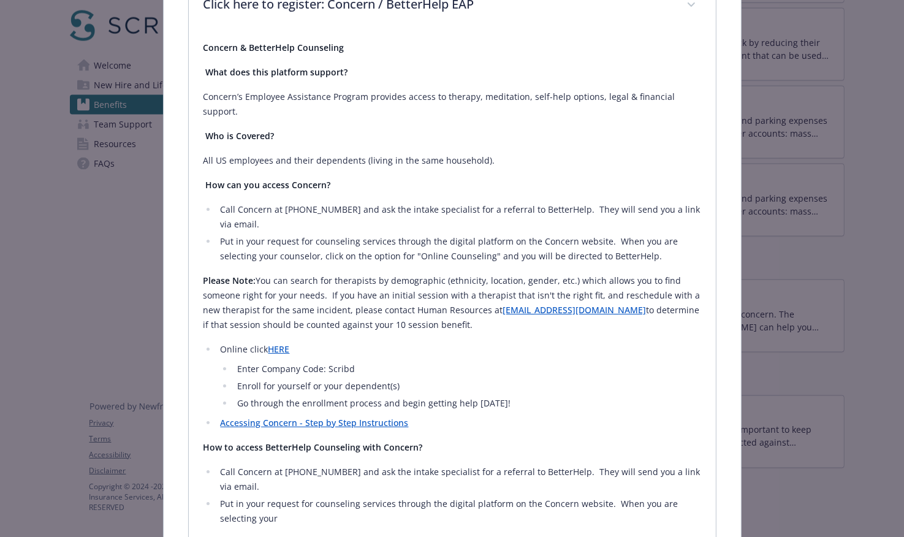
click at [284, 343] on link "HERE" at bounding box center [278, 349] width 21 height 12
click at [315, 417] on link "Accessing Concern - Step by Step Instructions" at bounding box center [314, 423] width 188 height 12
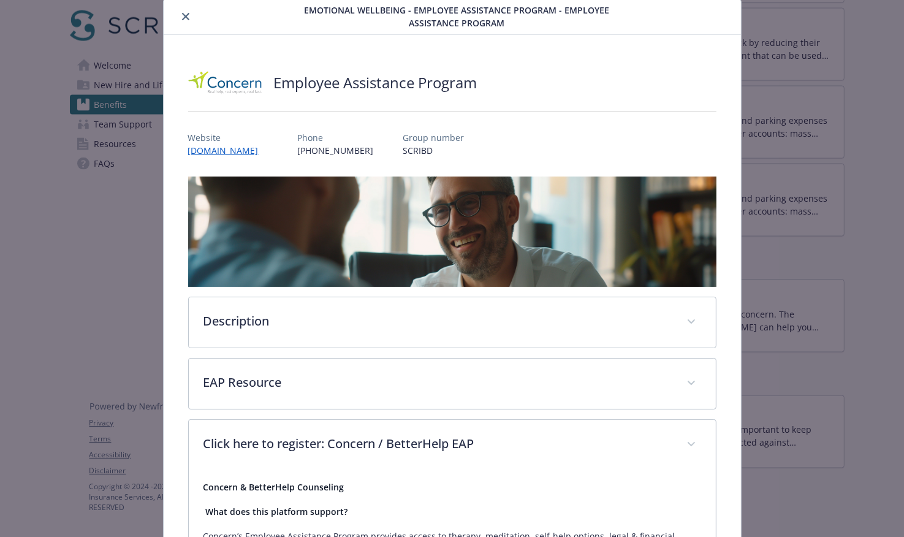
scroll to position [0, 0]
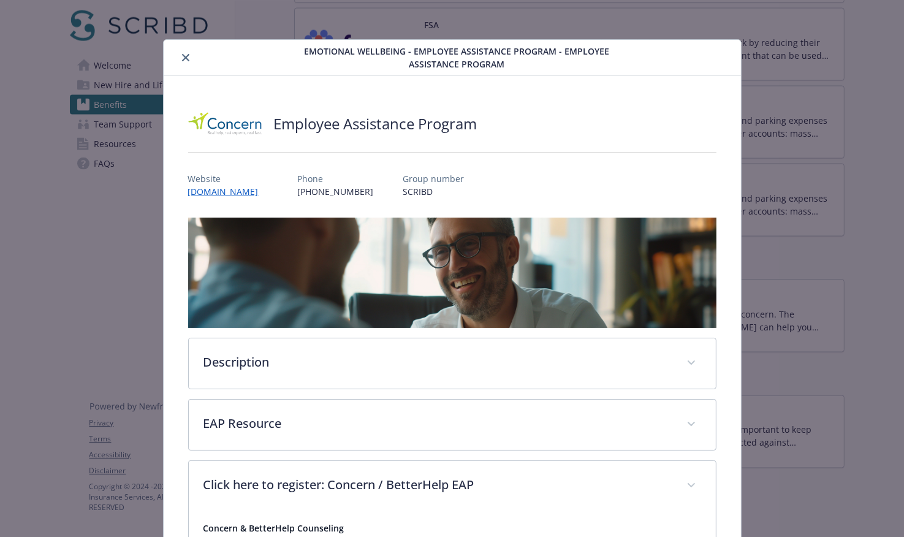
click at [187, 56] on icon "close" at bounding box center [185, 57] width 7 height 7
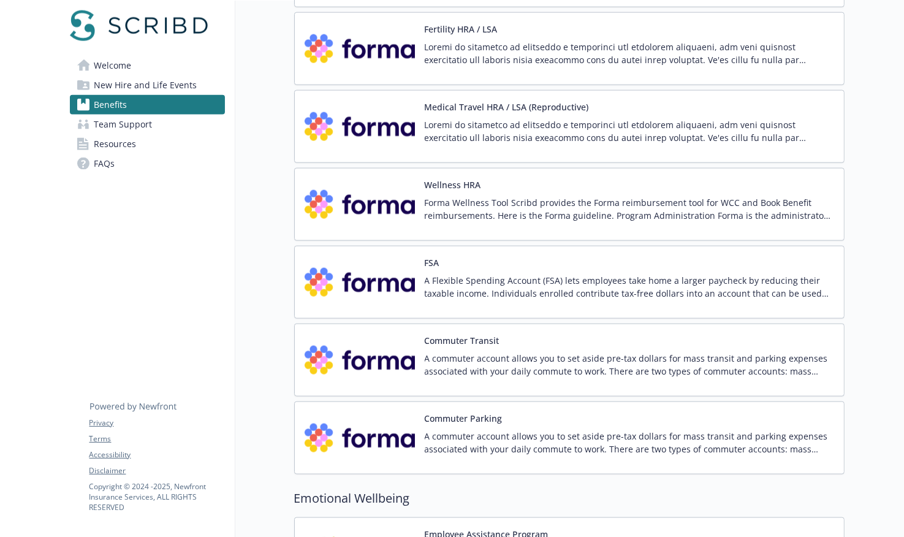
scroll to position [1580, 0]
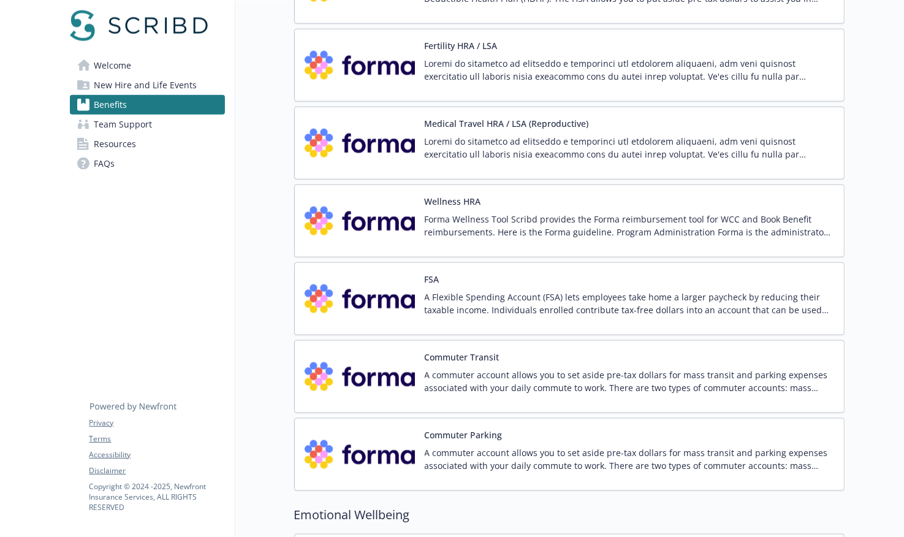
click at [379, 205] on img at bounding box center [359, 221] width 110 height 52
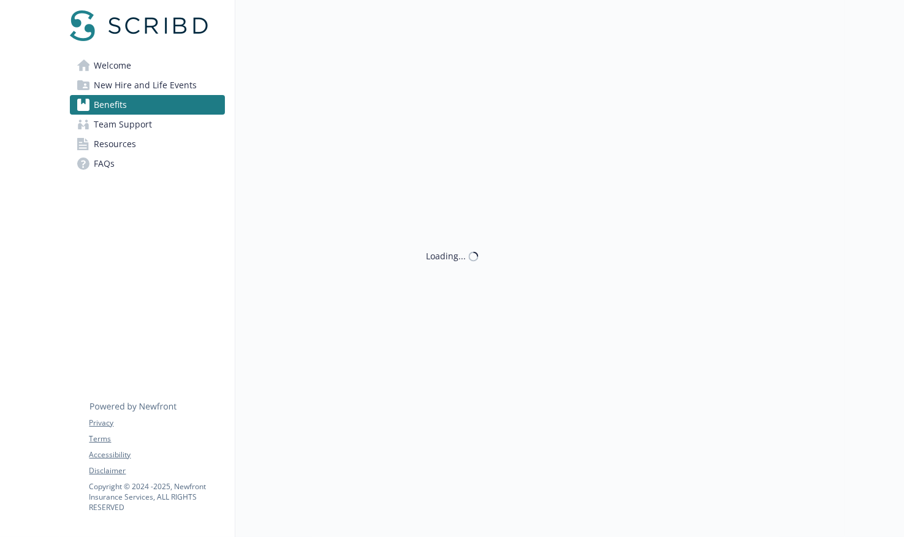
scroll to position [1580, 0]
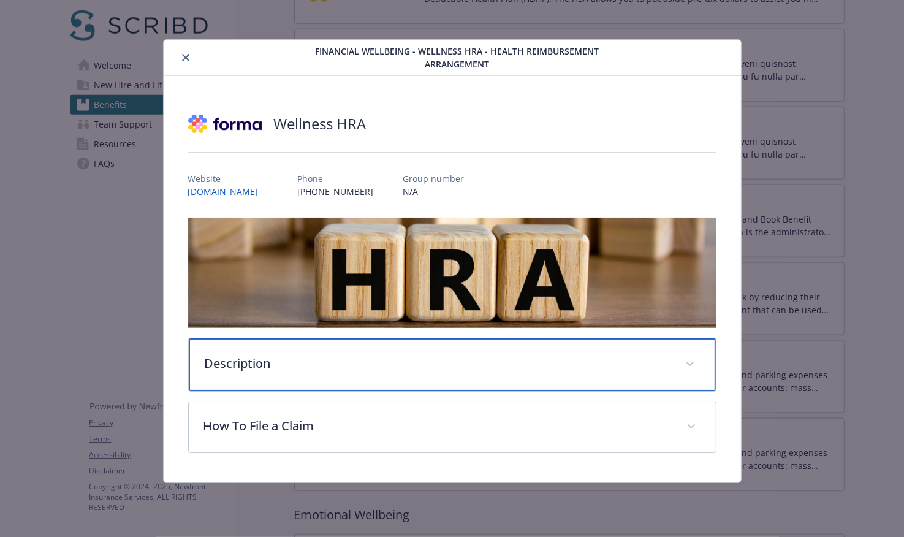
click at [262, 370] on p "Description" at bounding box center [438, 363] width 466 height 18
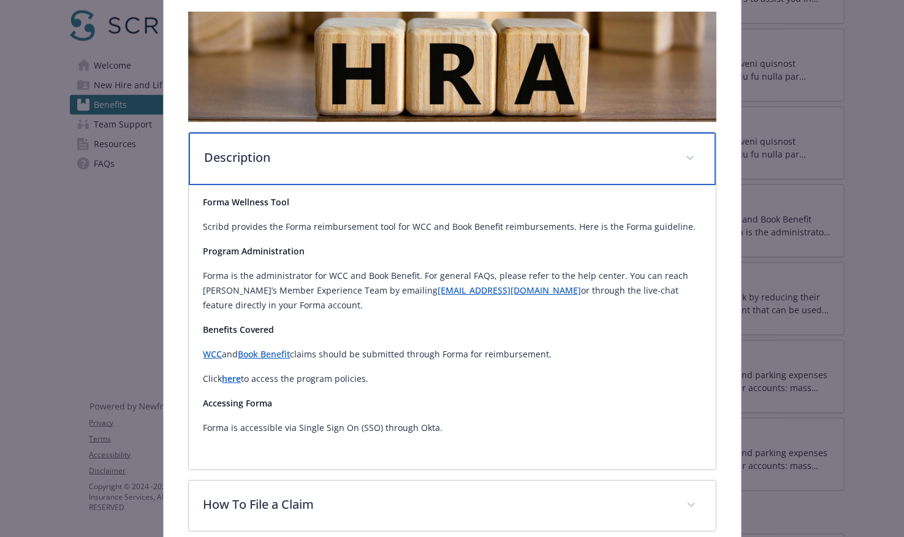
scroll to position [216, 0]
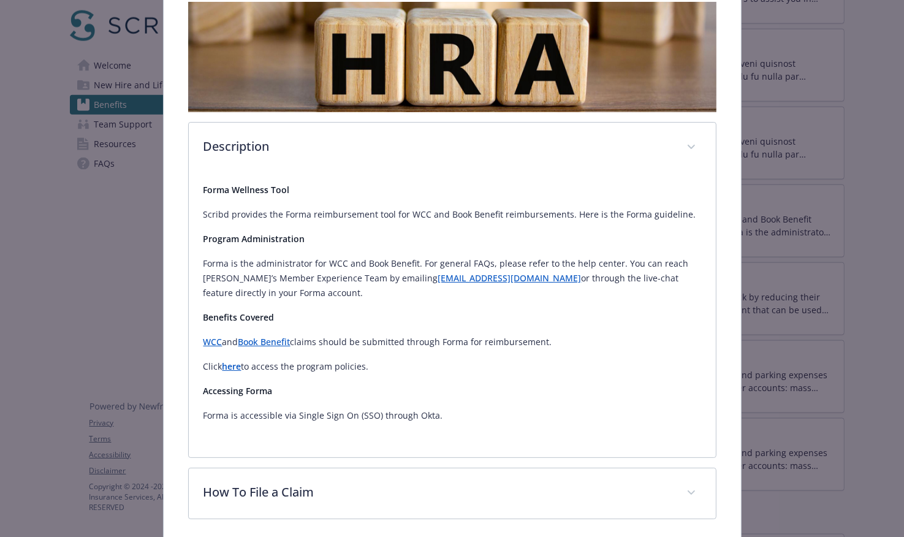
click at [212, 341] on link "WCC" at bounding box center [212, 342] width 19 height 12
click at [235, 363] on strong "here" at bounding box center [231, 366] width 19 height 12
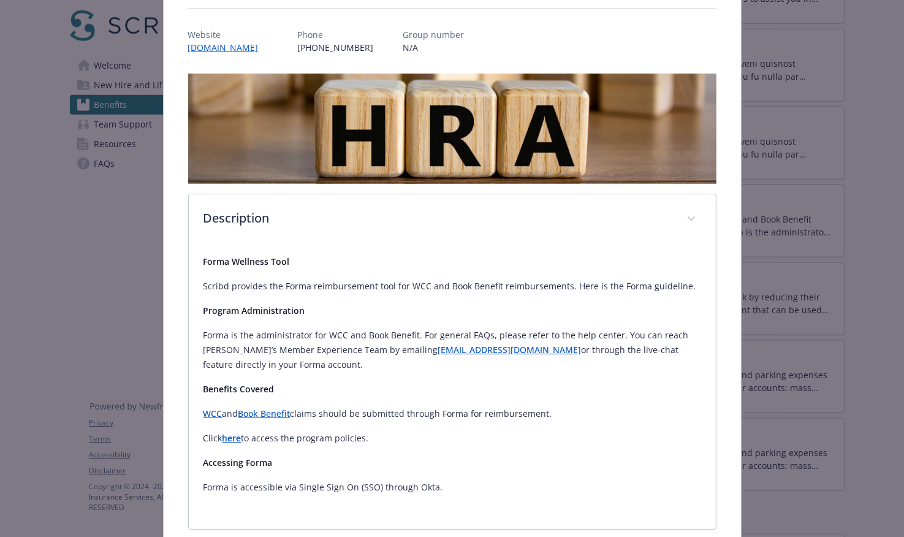
scroll to position [131, 0]
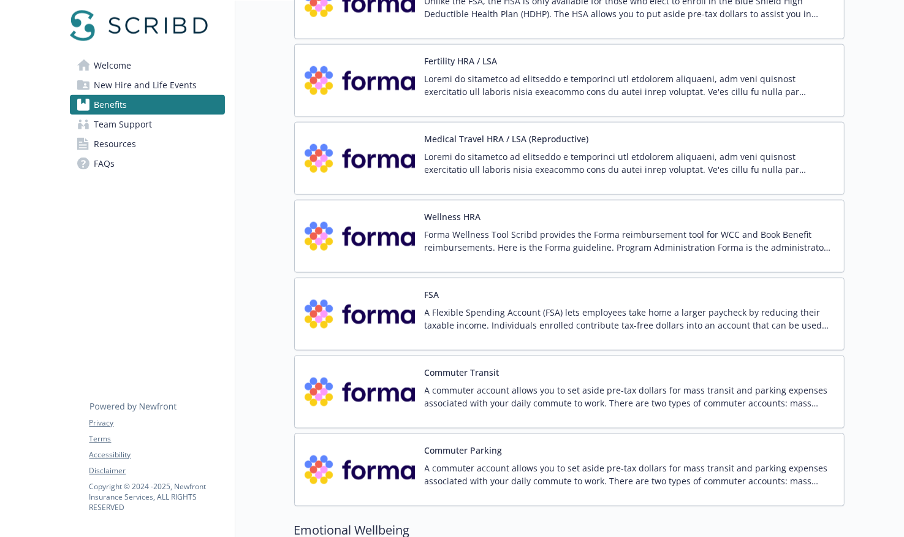
scroll to position [1492, 0]
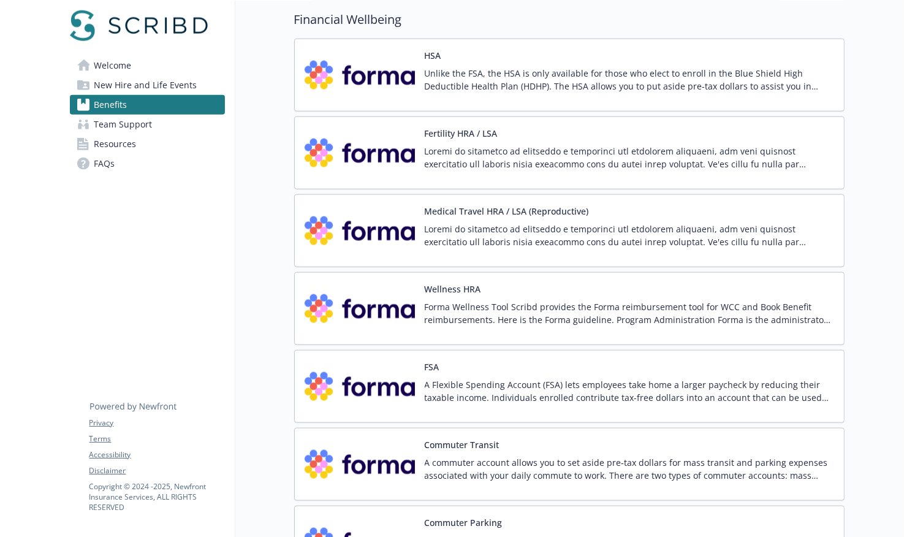
click at [461, 138] on div "Fertility HRA / LSA" at bounding box center [629, 153] width 409 height 52
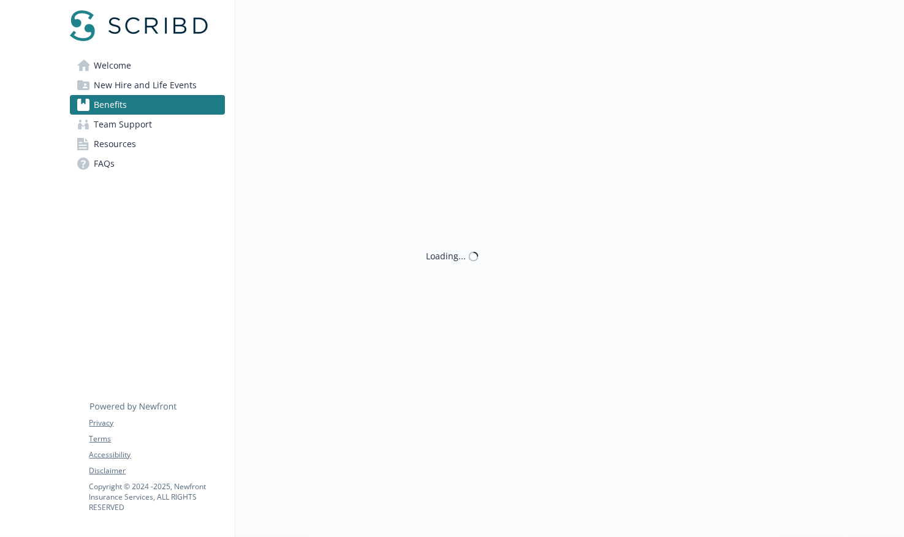
scroll to position [1492, 0]
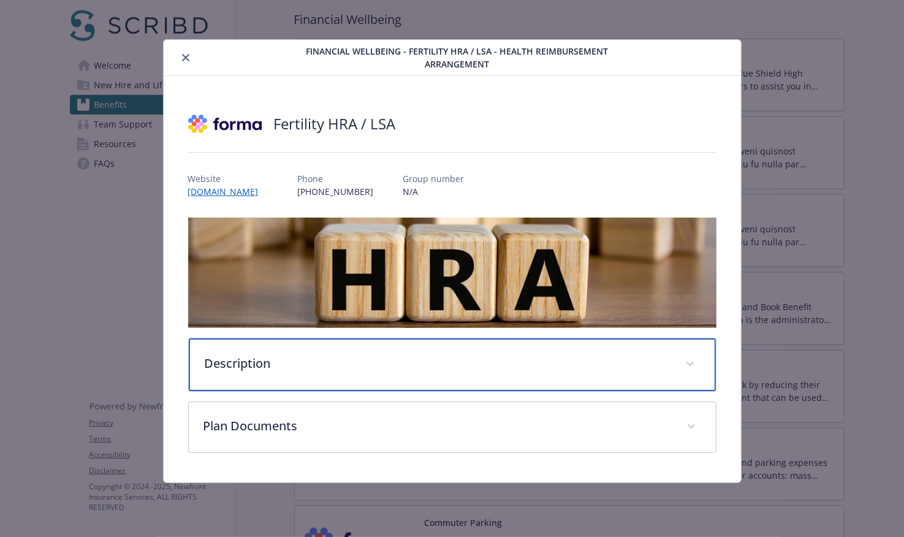
click at [356, 375] on div "Description" at bounding box center [452, 364] width 527 height 53
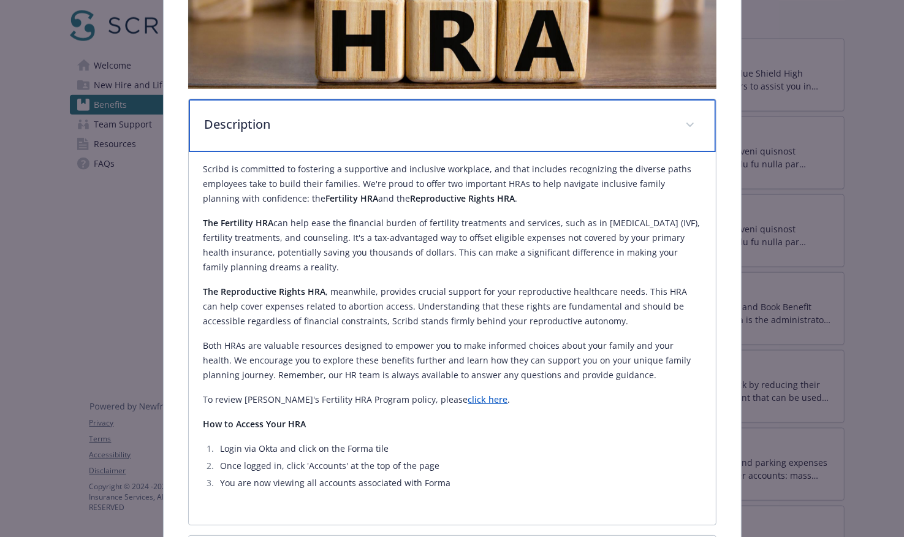
scroll to position [249, 0]
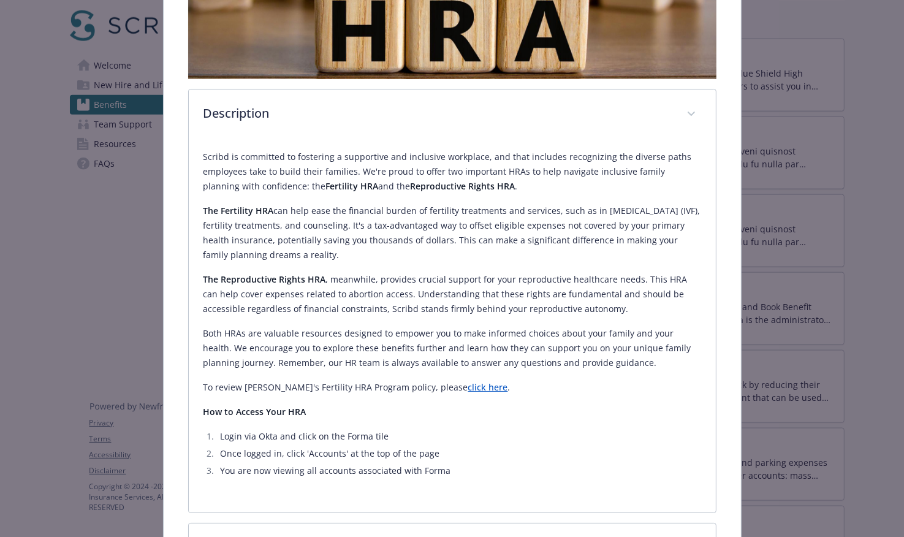
click at [468, 387] on link "click here" at bounding box center [488, 387] width 40 height 12
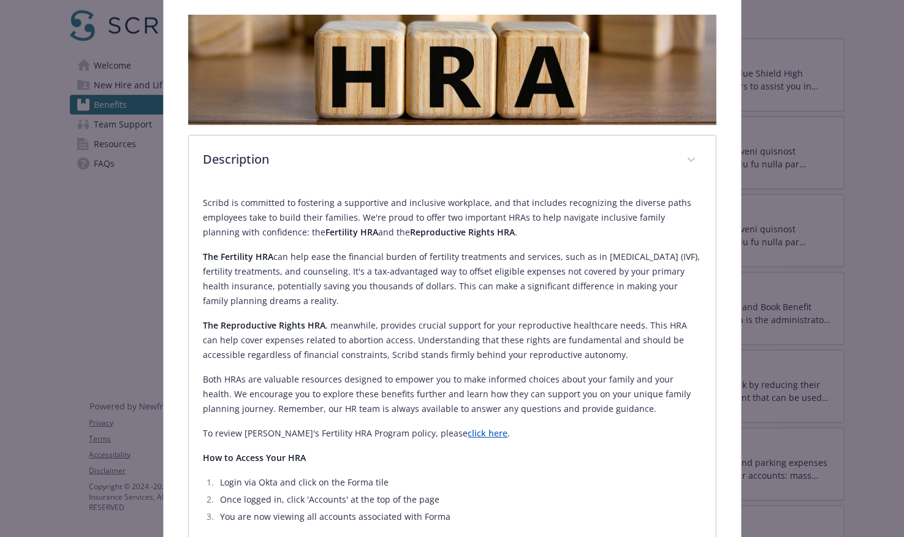
scroll to position [0, 0]
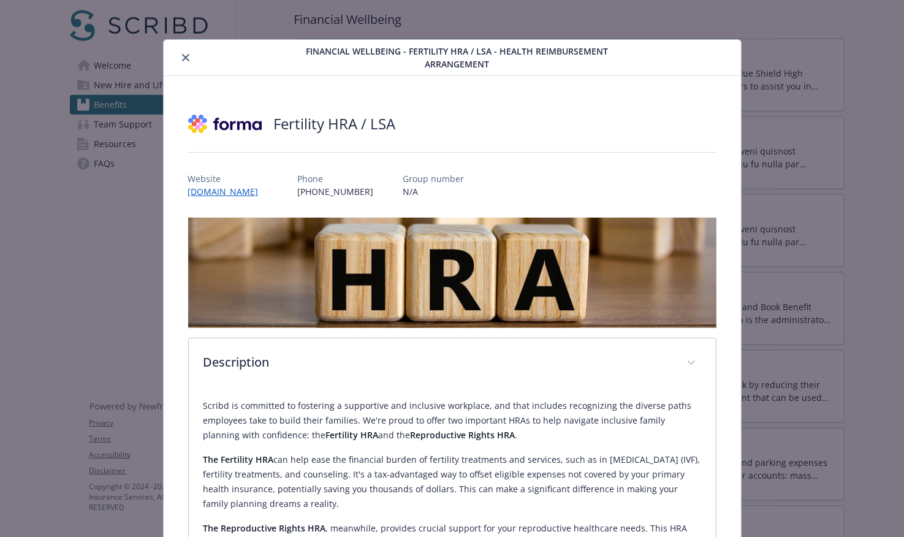
click at [184, 56] on icon "close" at bounding box center [185, 57] width 7 height 7
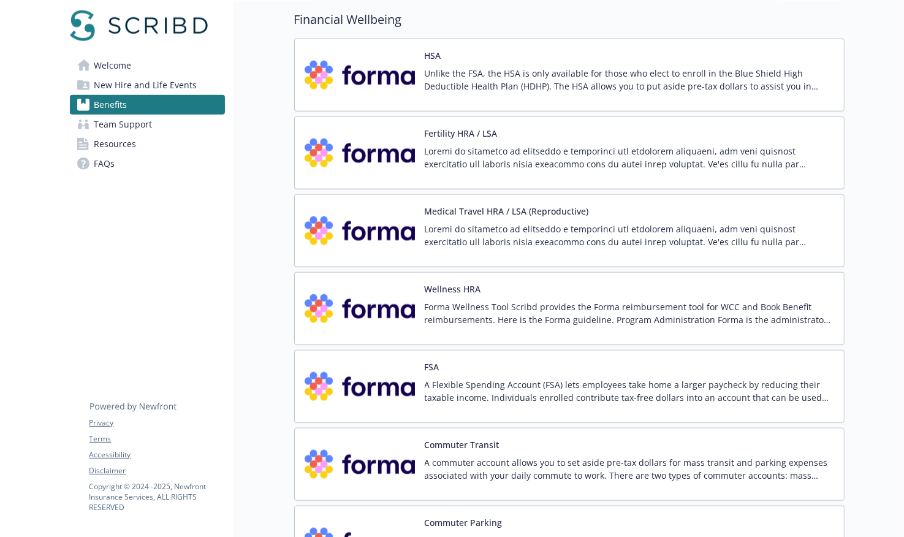
click at [145, 125] on span "Team Support" at bounding box center [123, 125] width 58 height 20
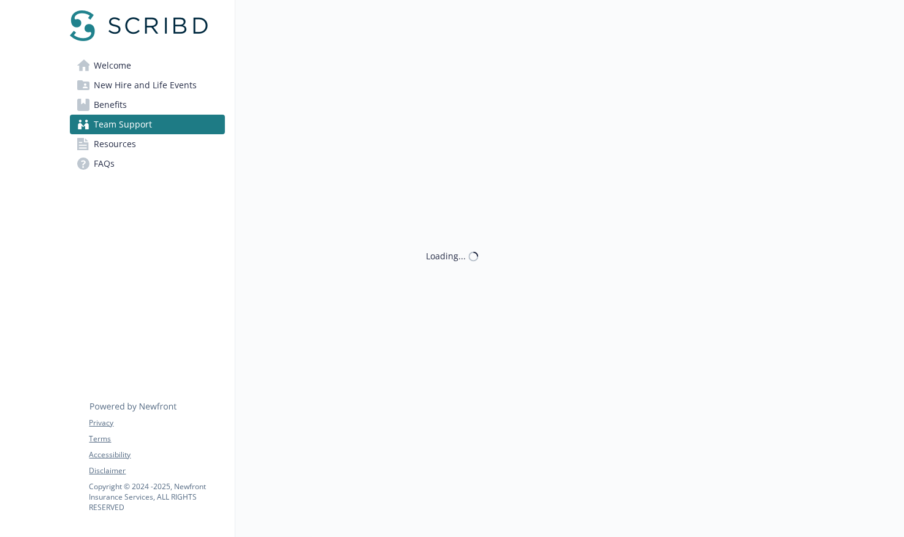
scroll to position [7, 0]
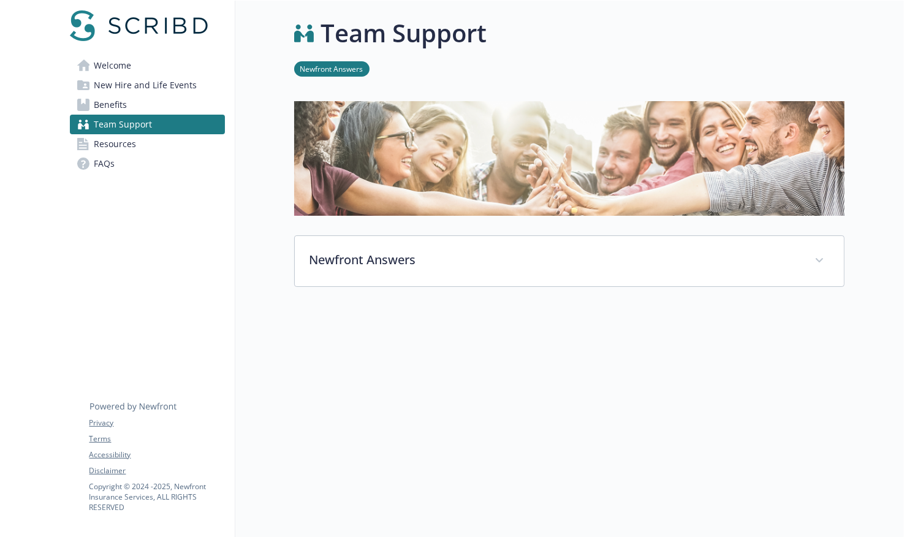
click at [131, 142] on span "Resources" at bounding box center [115, 144] width 42 height 20
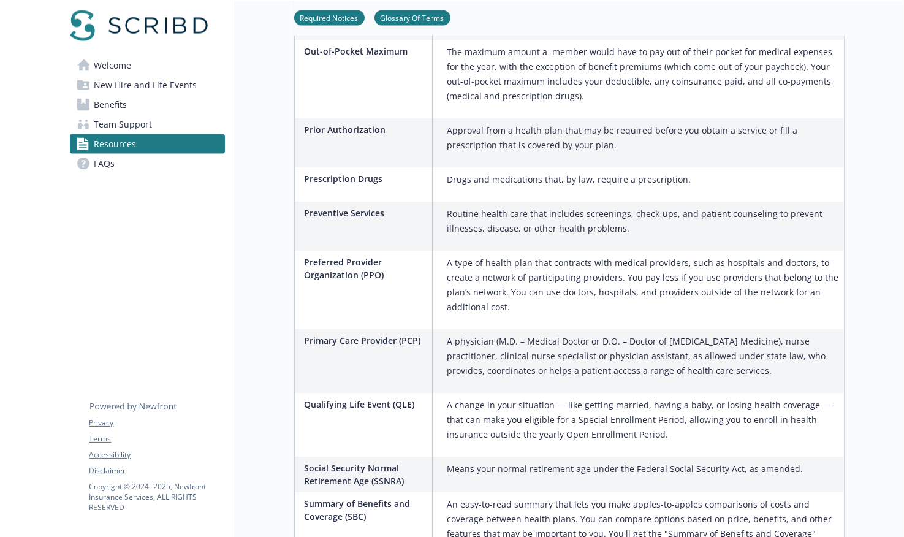
scroll to position [2072, 0]
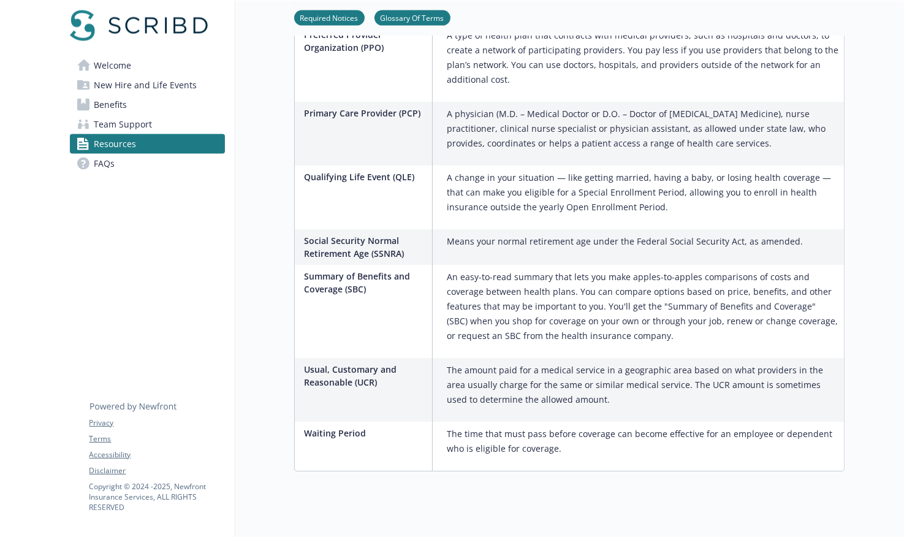
click at [168, 167] on link "FAQs" at bounding box center [147, 164] width 155 height 20
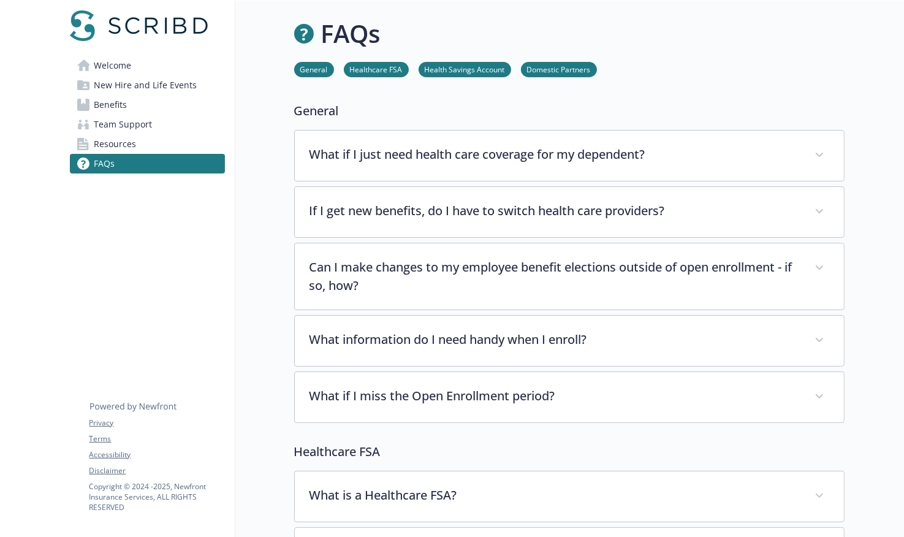
click at [156, 70] on link "Welcome" at bounding box center [147, 66] width 155 height 20
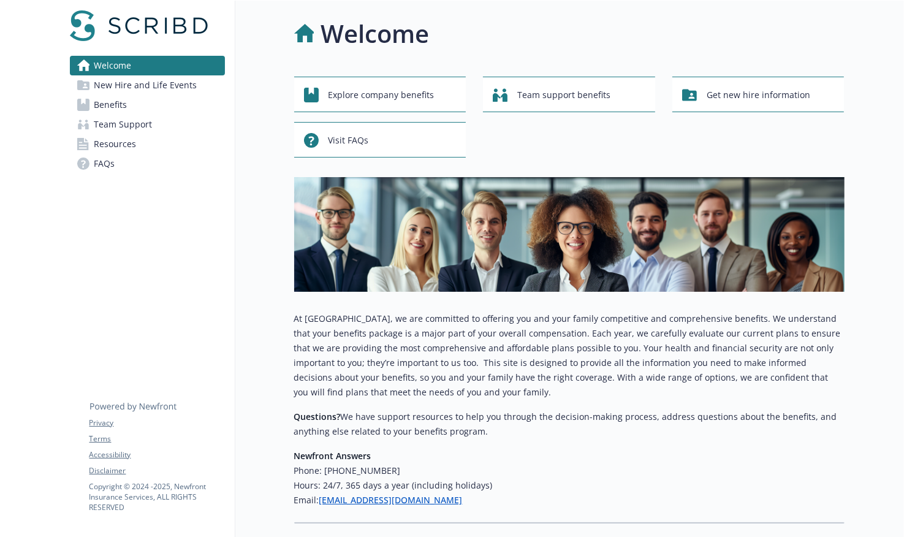
click at [148, 100] on link "Benefits" at bounding box center [147, 105] width 155 height 20
